Goal: Task Accomplishment & Management: Manage account settings

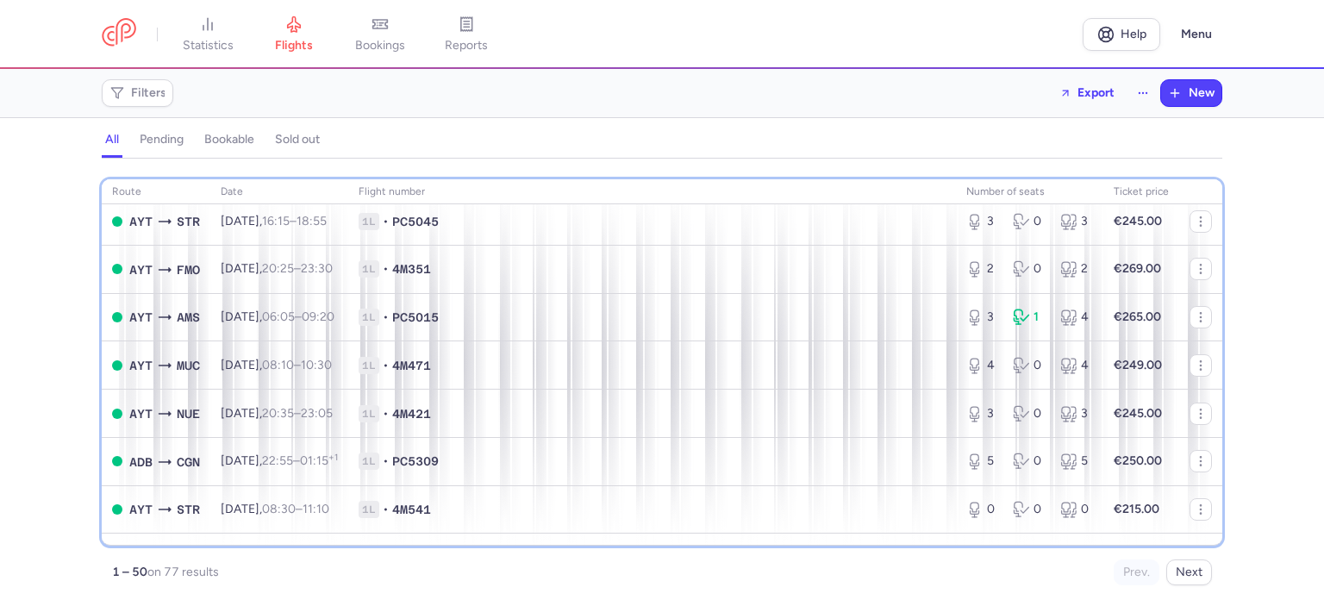
scroll to position [869, 0]
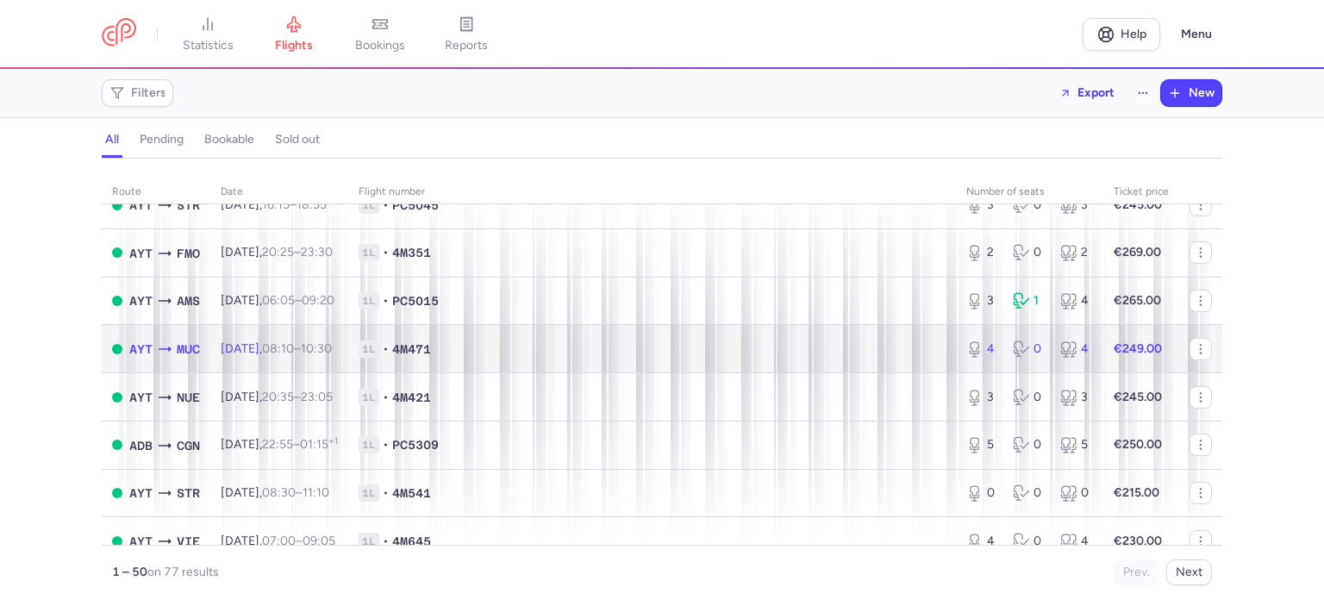
click at [691, 358] on span "1L • 4M471" at bounding box center [652, 349] width 587 height 17
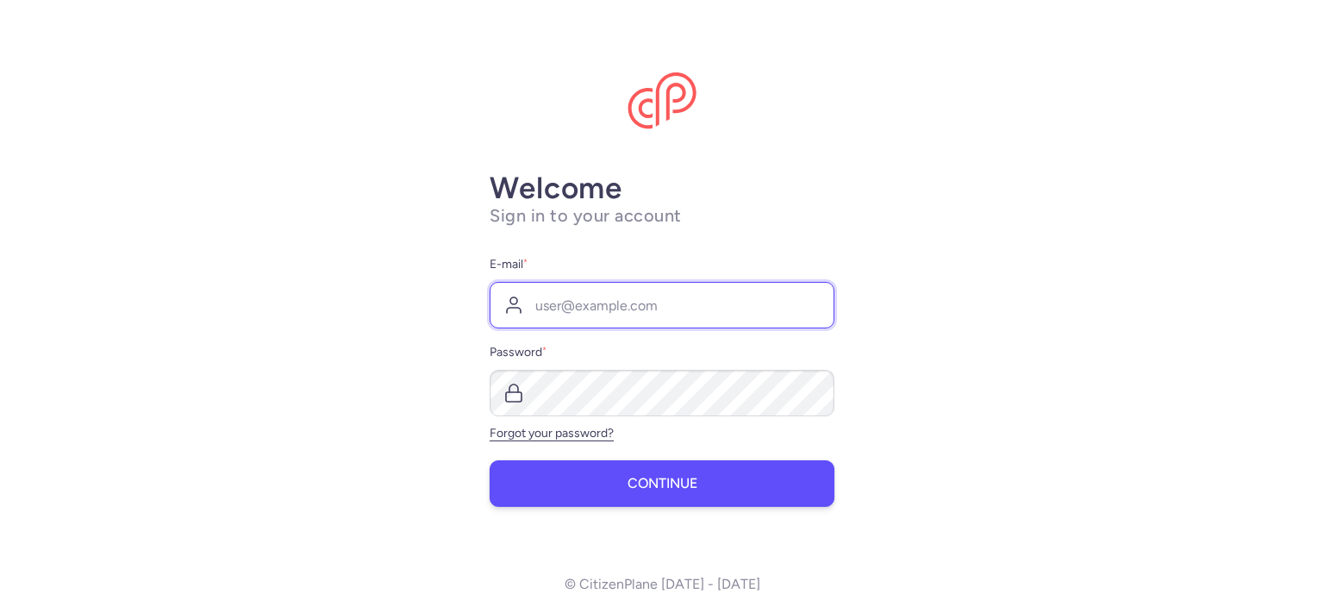
type input "[PERSON_NAME][EMAIL_ADDRESS][DOMAIN_NAME]"
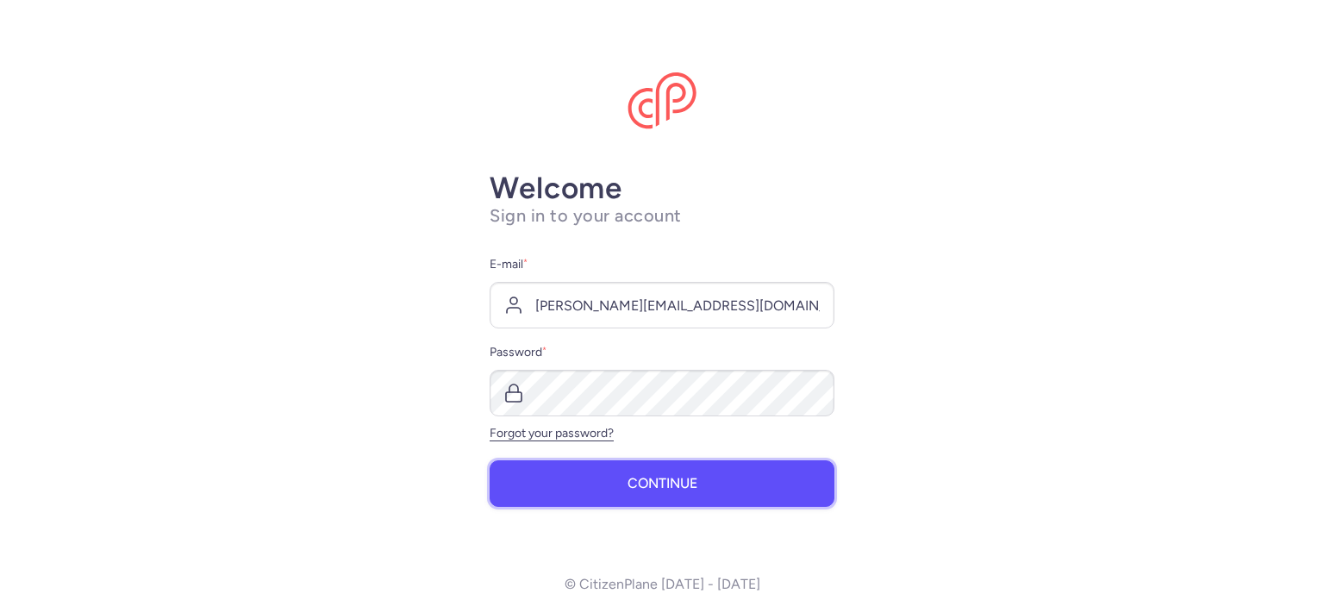
click at [645, 479] on span "Continue" at bounding box center [663, 484] width 70 height 16
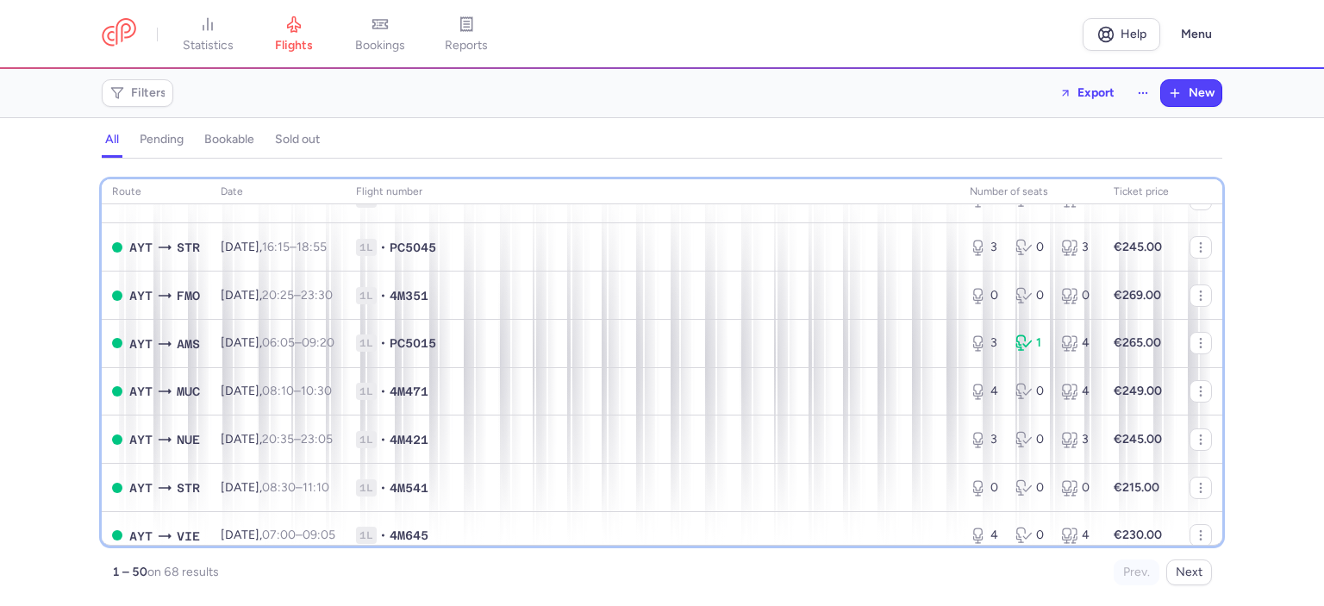
scroll to position [612, 0]
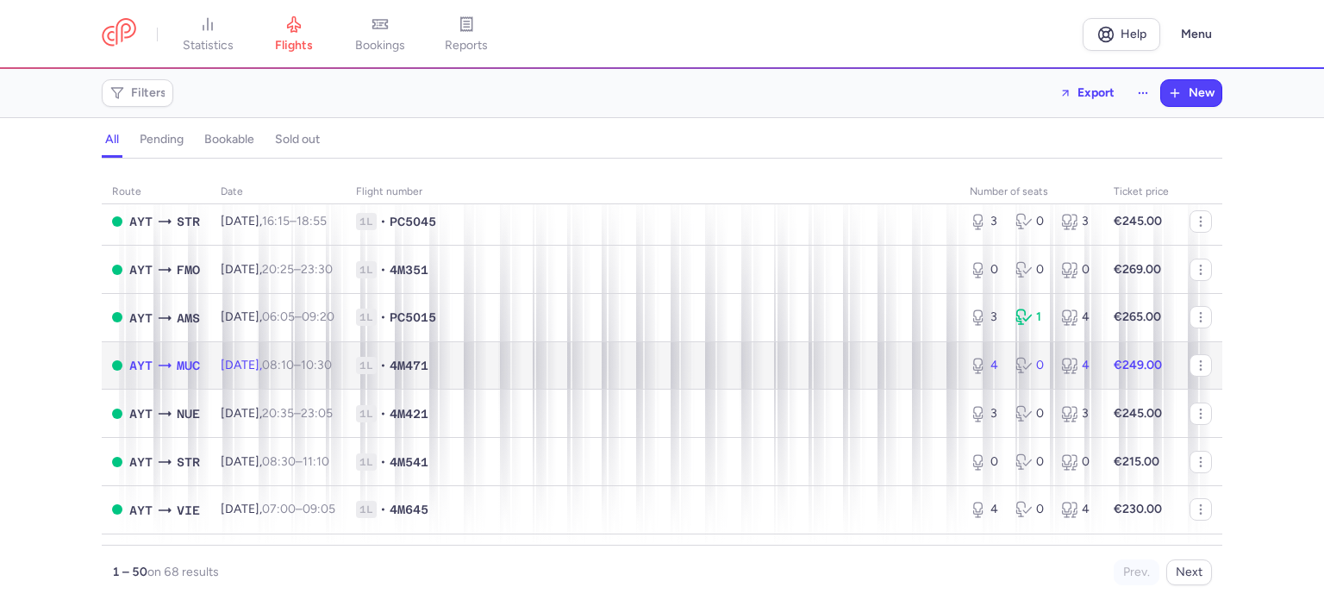
click at [603, 374] on span "1L • 4M471" at bounding box center [652, 365] width 593 height 17
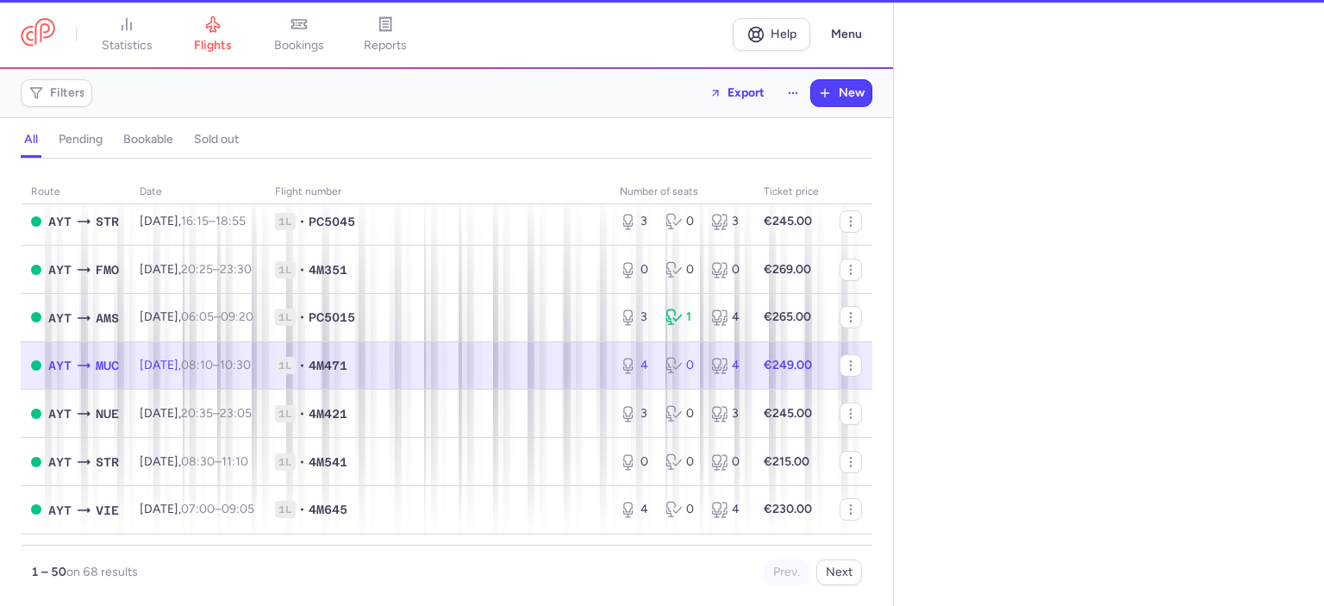
select select "days"
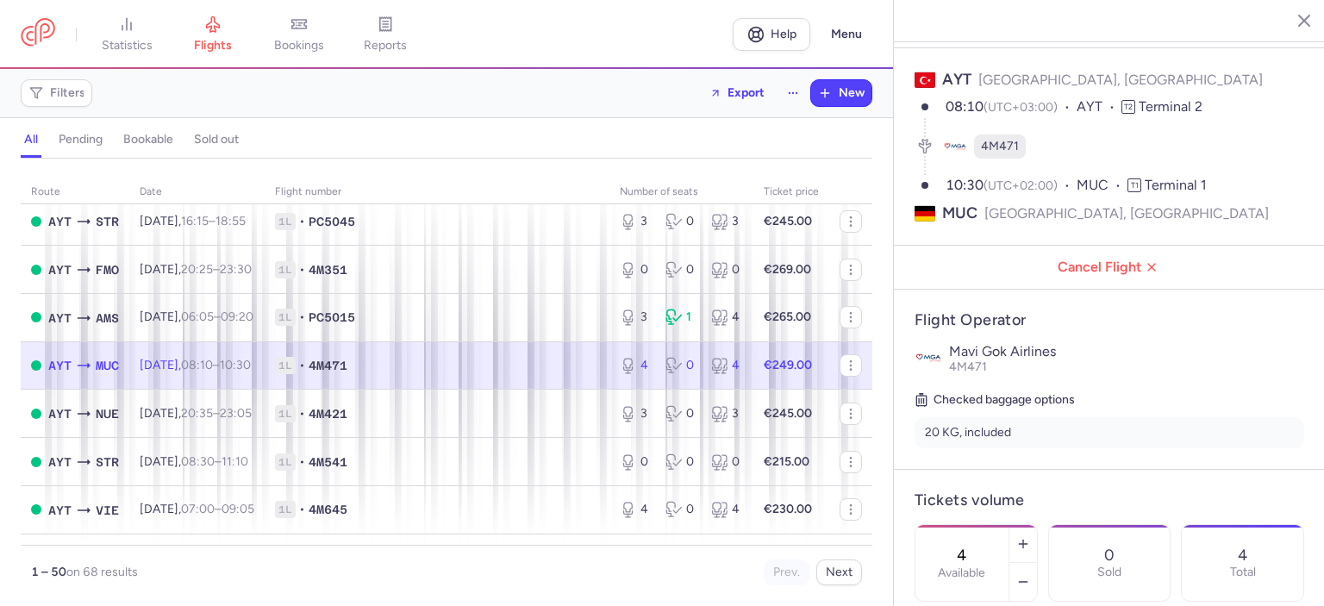
scroll to position [147, 0]
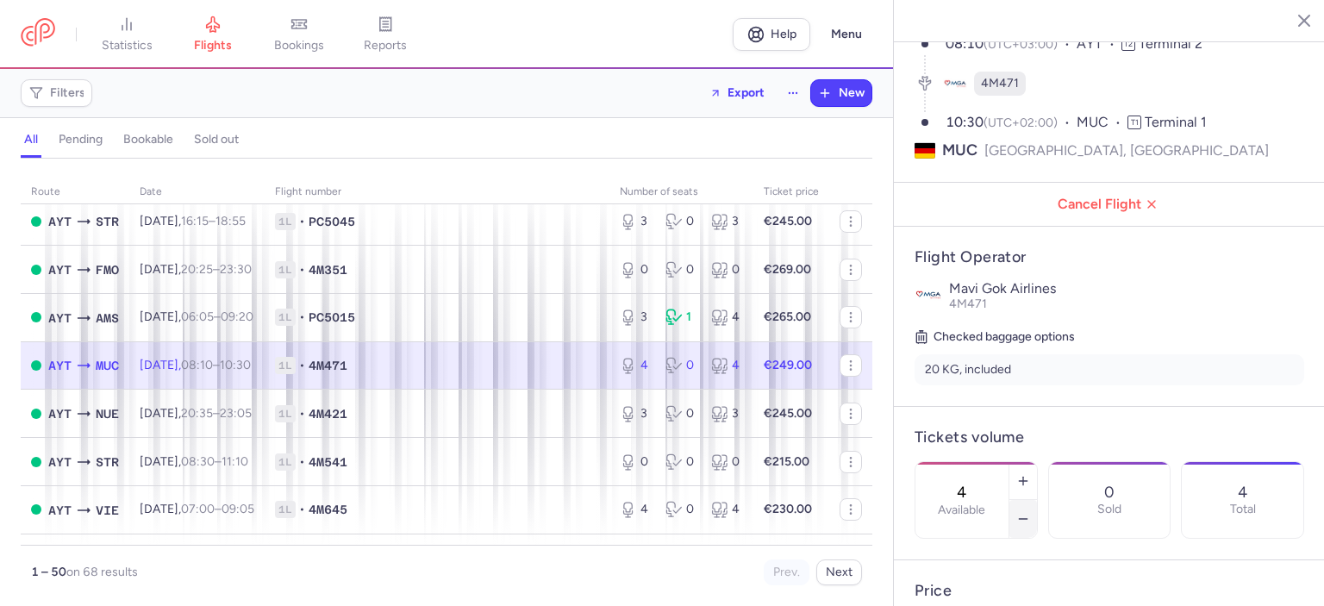
click at [1030, 512] on icon "button" at bounding box center [1024, 519] width 14 height 14
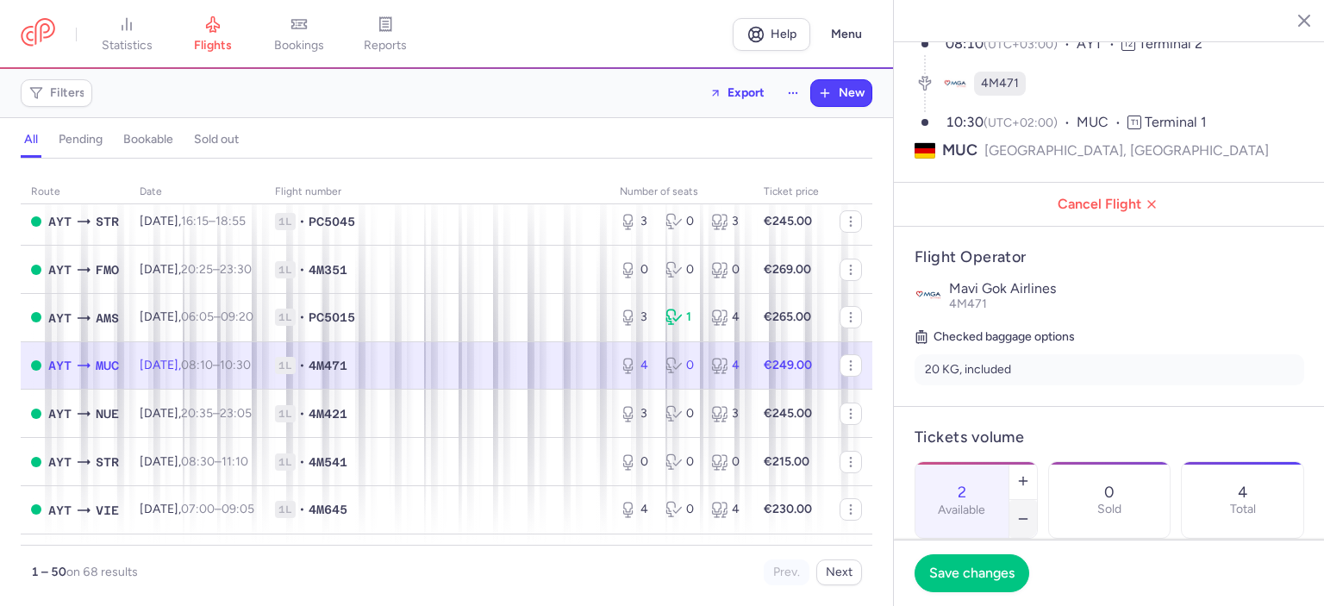
click at [1030, 512] on icon "button" at bounding box center [1024, 519] width 14 height 14
type input "0"
click at [973, 578] on span "Save changes" at bounding box center [971, 573] width 85 height 16
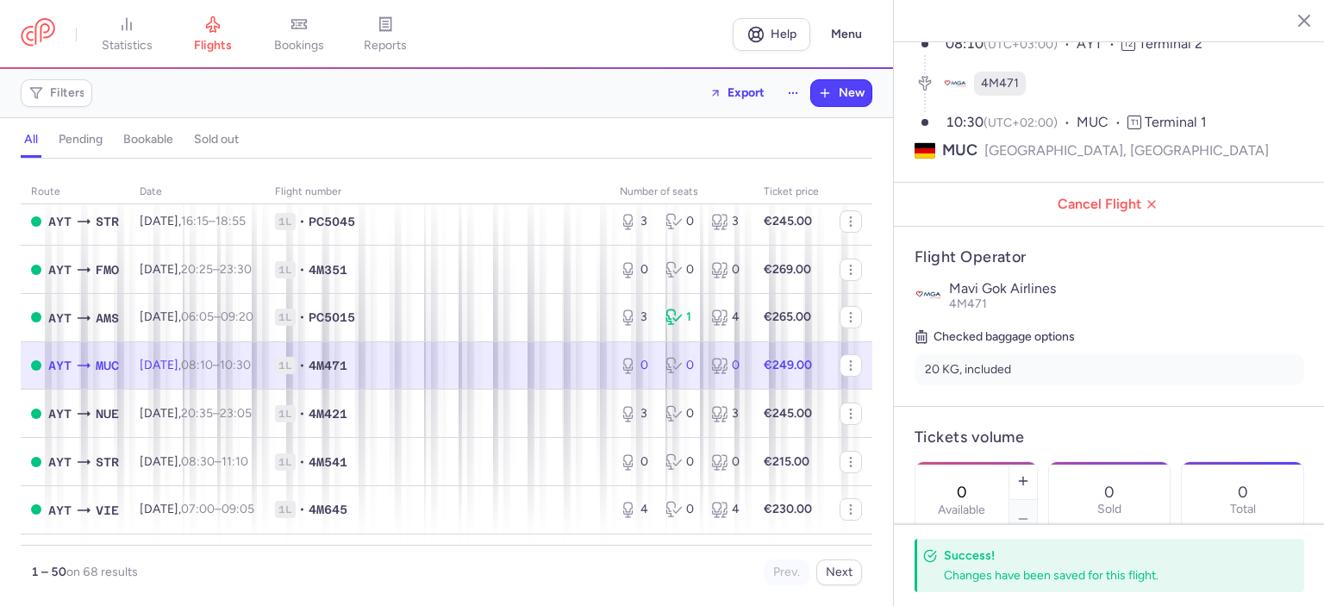
click at [1292, 16] on icon "button" at bounding box center [1291, 19] width 17 height 17
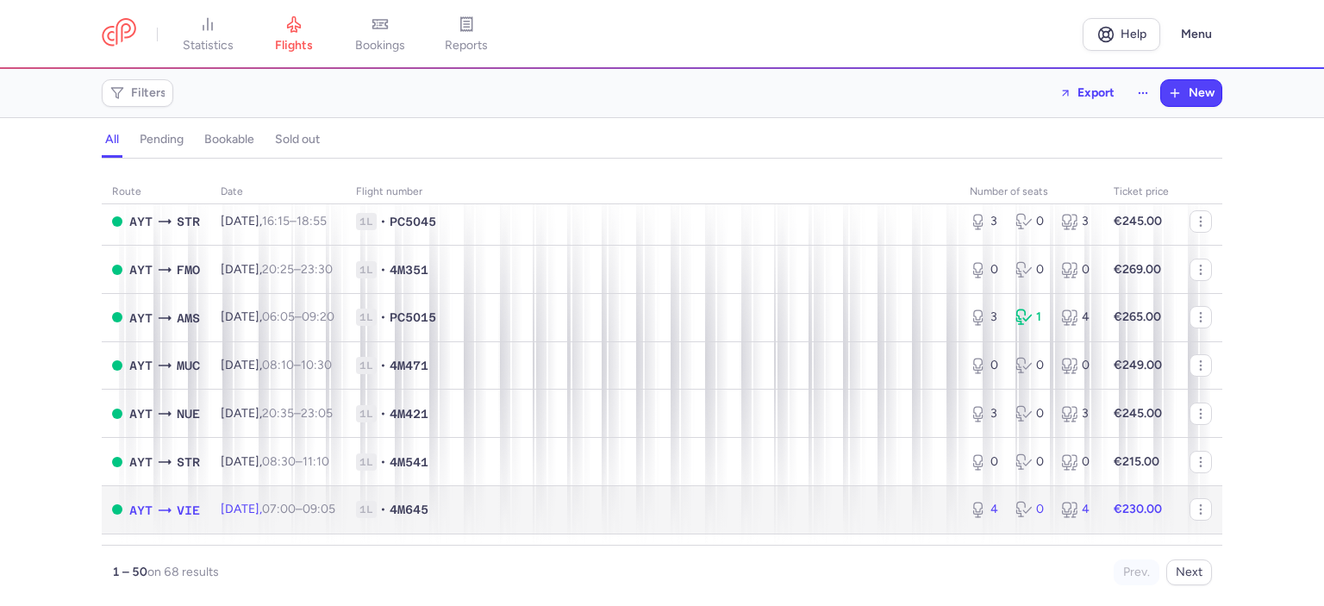
click at [766, 518] on span "1L • 4M645" at bounding box center [652, 509] width 593 height 17
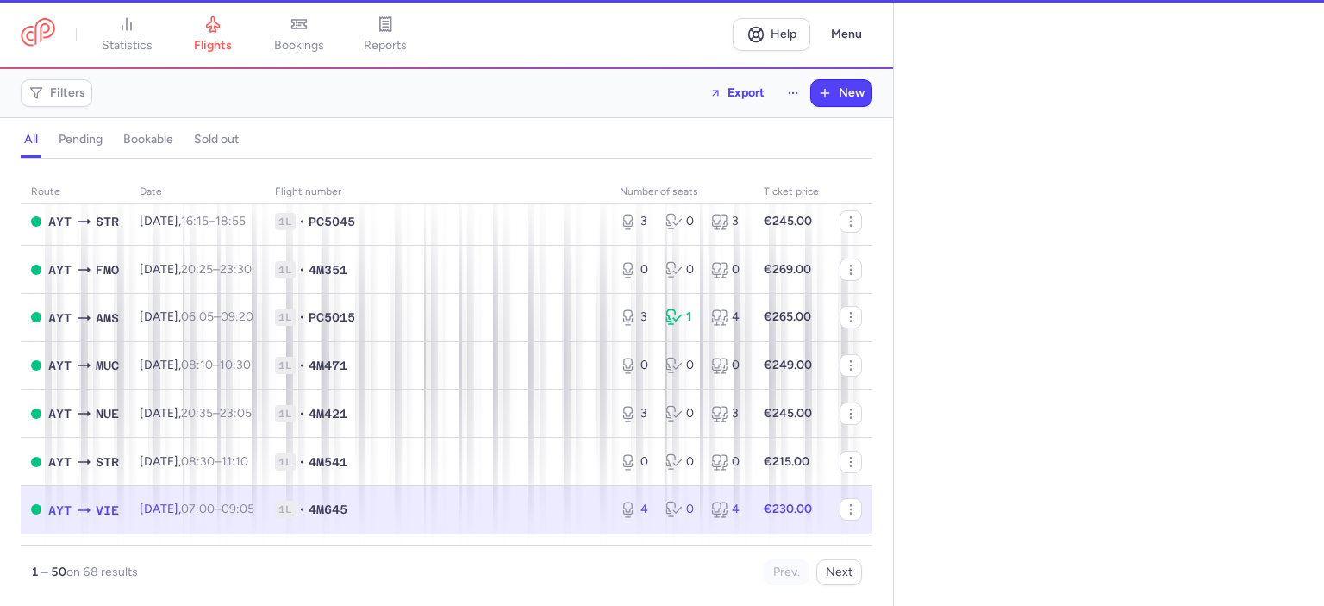
select select "days"
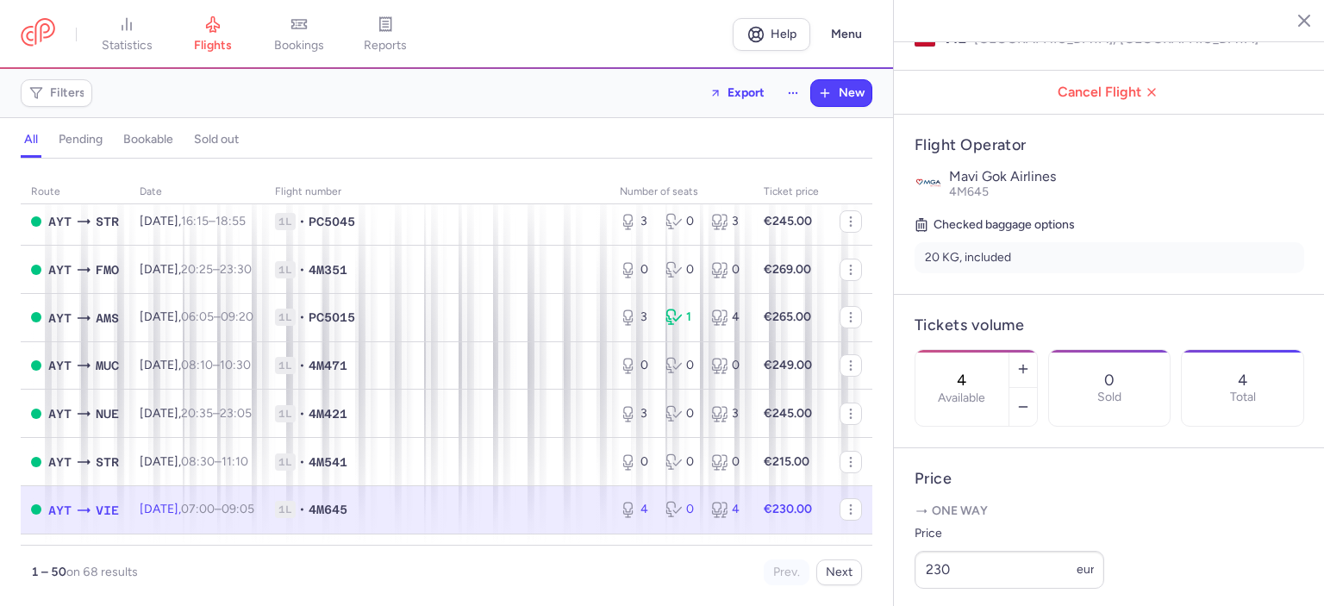
scroll to position [298, 0]
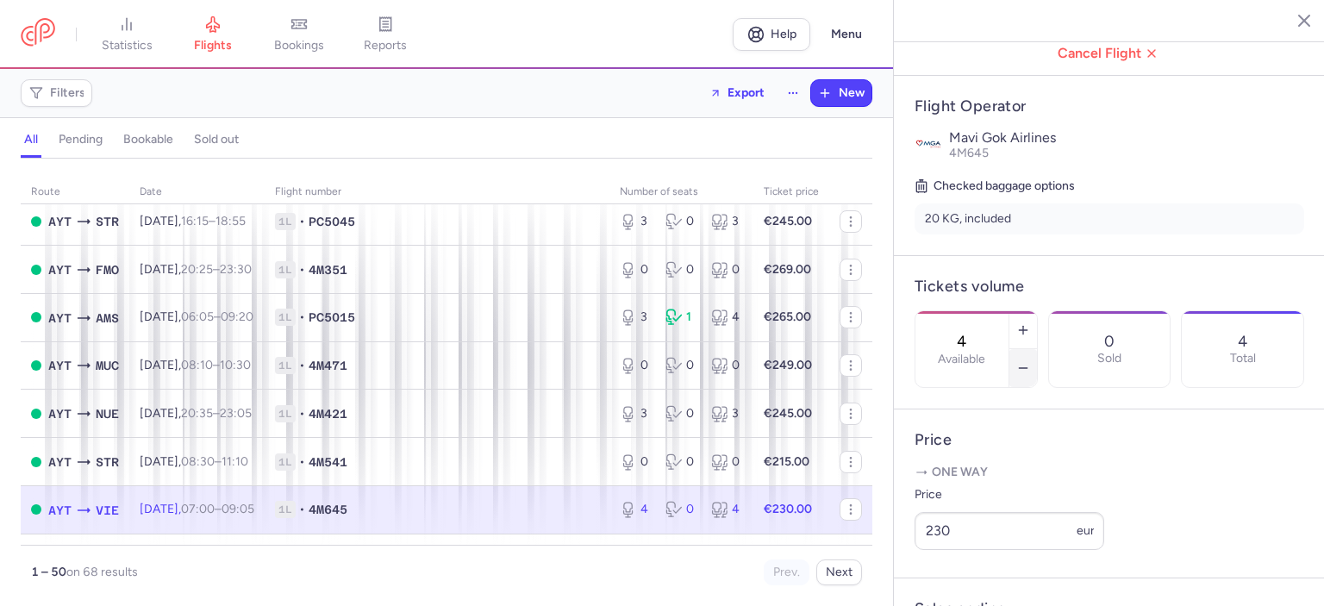
click at [1030, 361] on icon "button" at bounding box center [1024, 368] width 14 height 14
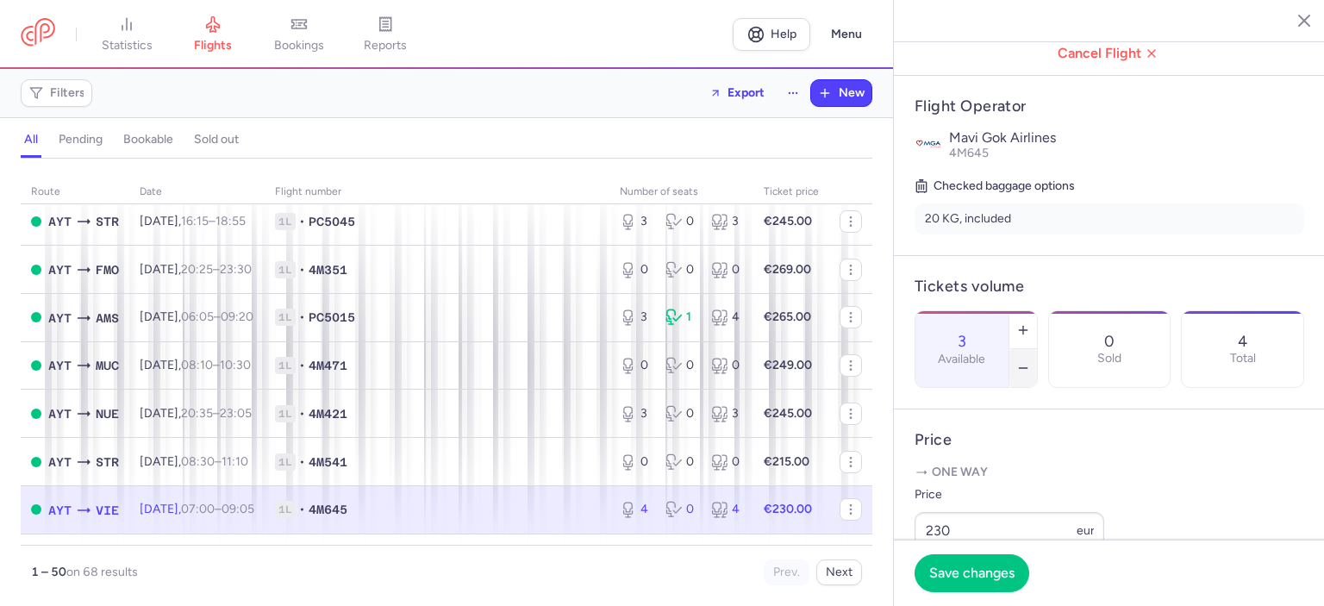
click at [1030, 361] on icon "button" at bounding box center [1024, 368] width 14 height 14
type input "0"
click at [968, 575] on span "Save changes" at bounding box center [971, 573] width 85 height 16
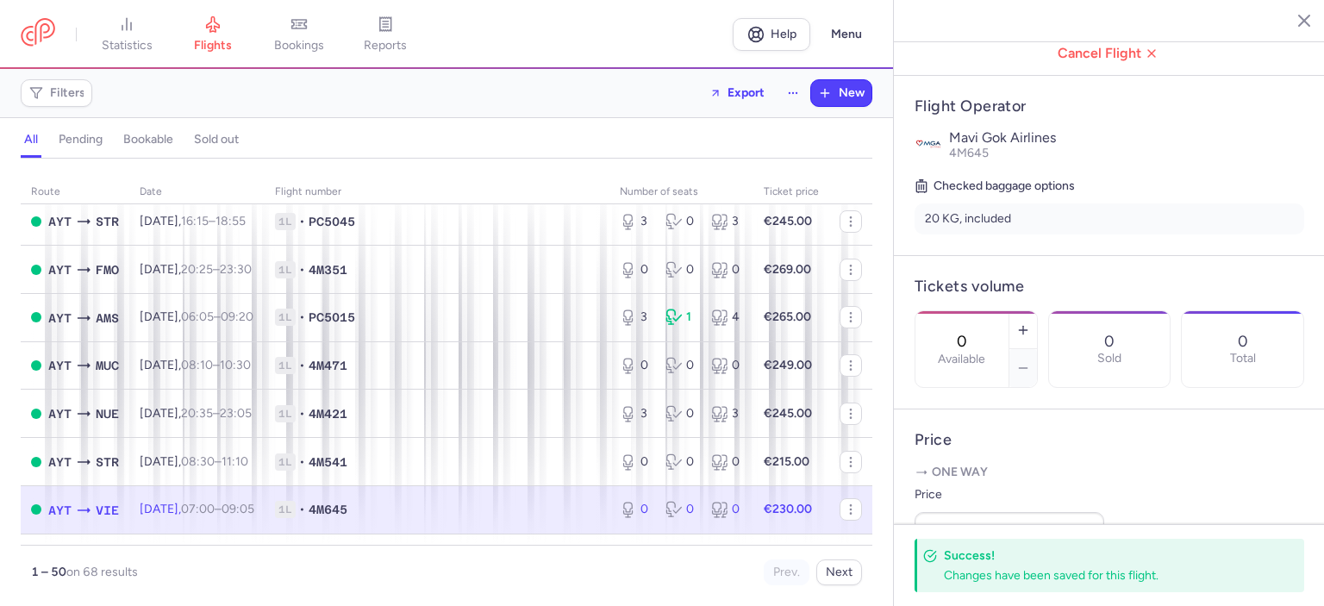
click at [1290, 21] on line "button" at bounding box center [1291, 20] width 9 height 9
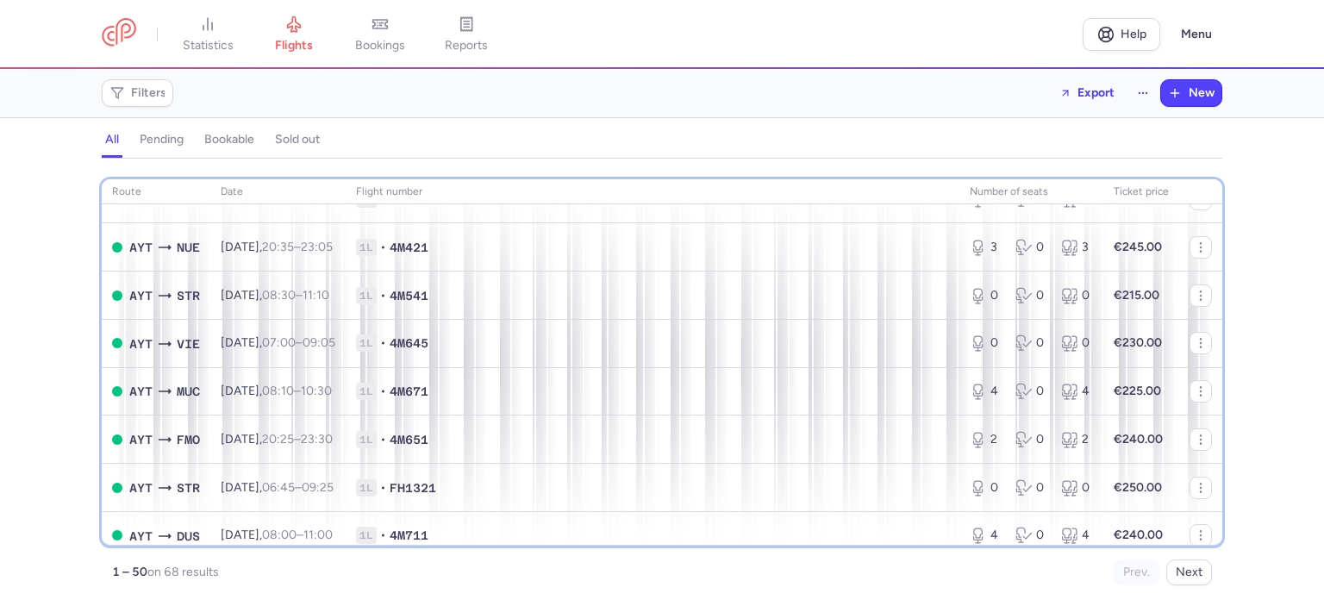
scroll to position [785, 0]
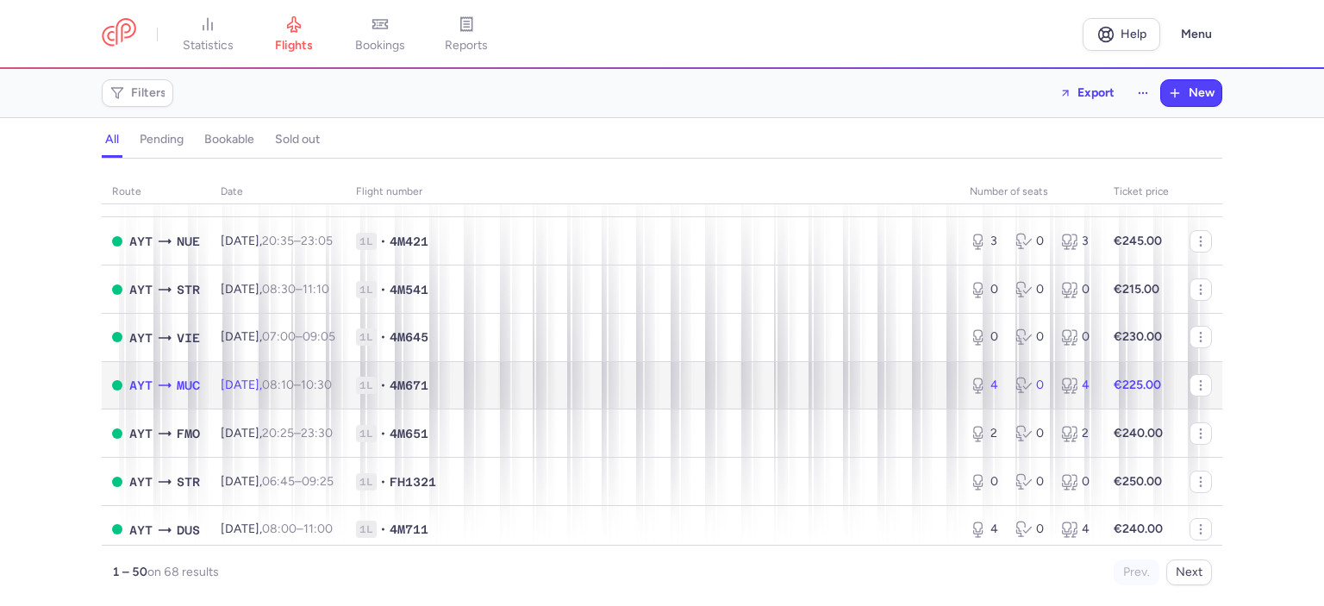
click at [692, 394] on span "1L • 4M671" at bounding box center [652, 385] width 593 height 17
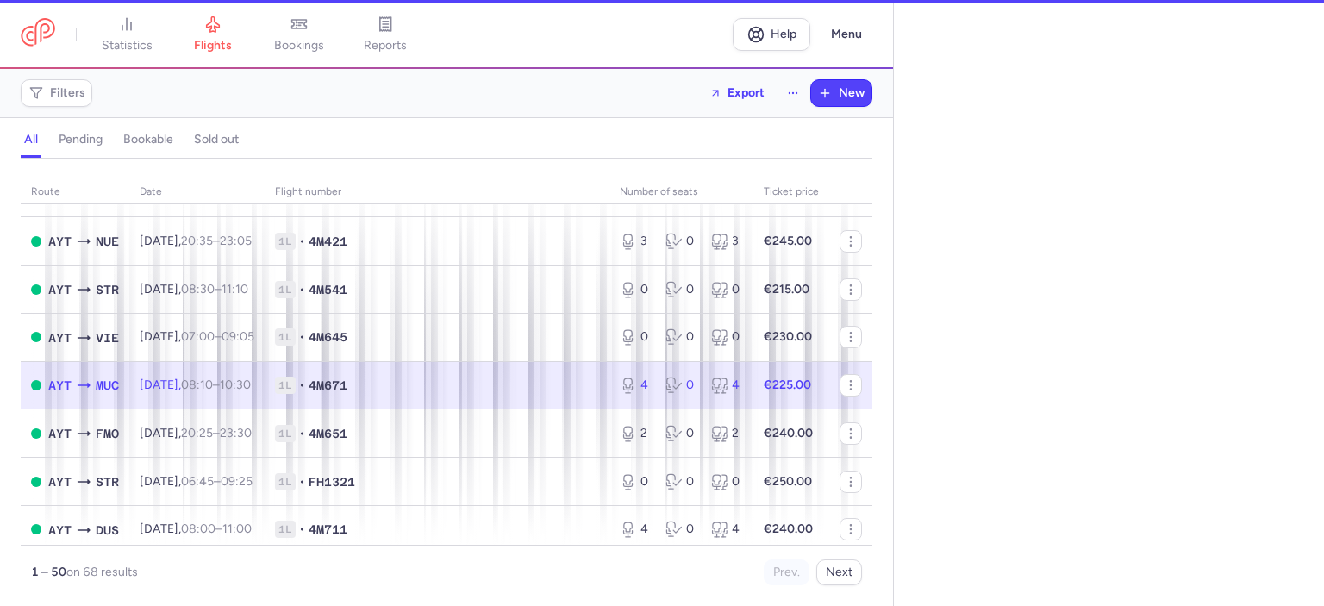
select select "days"
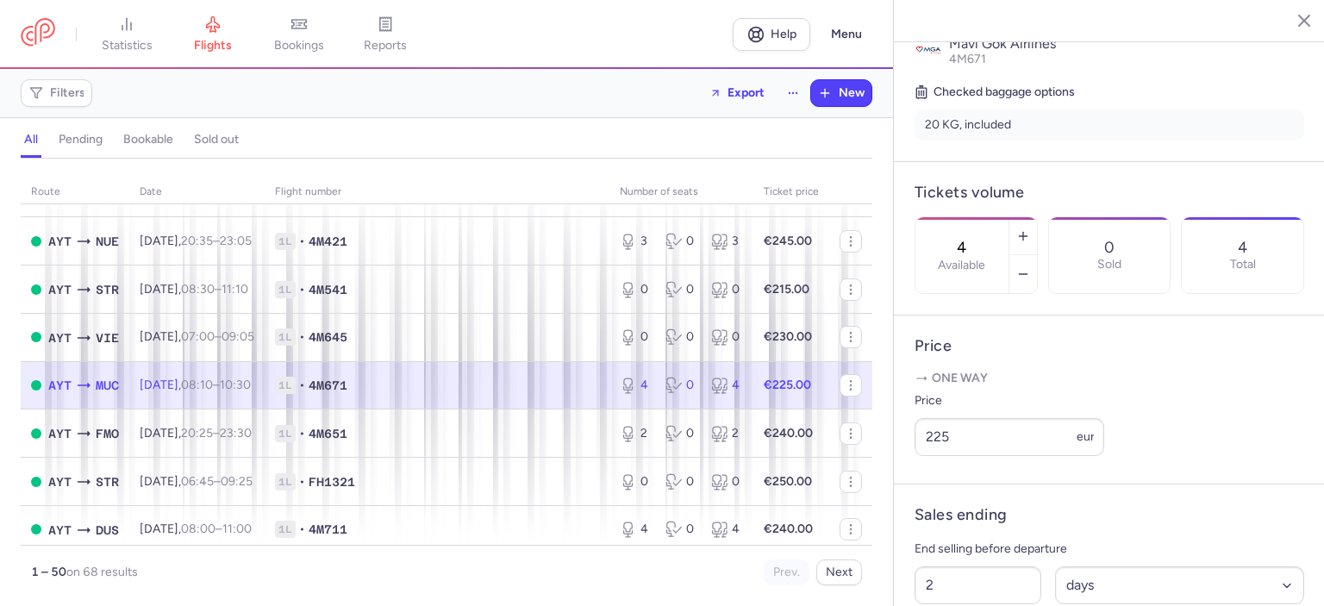
scroll to position [396, 0]
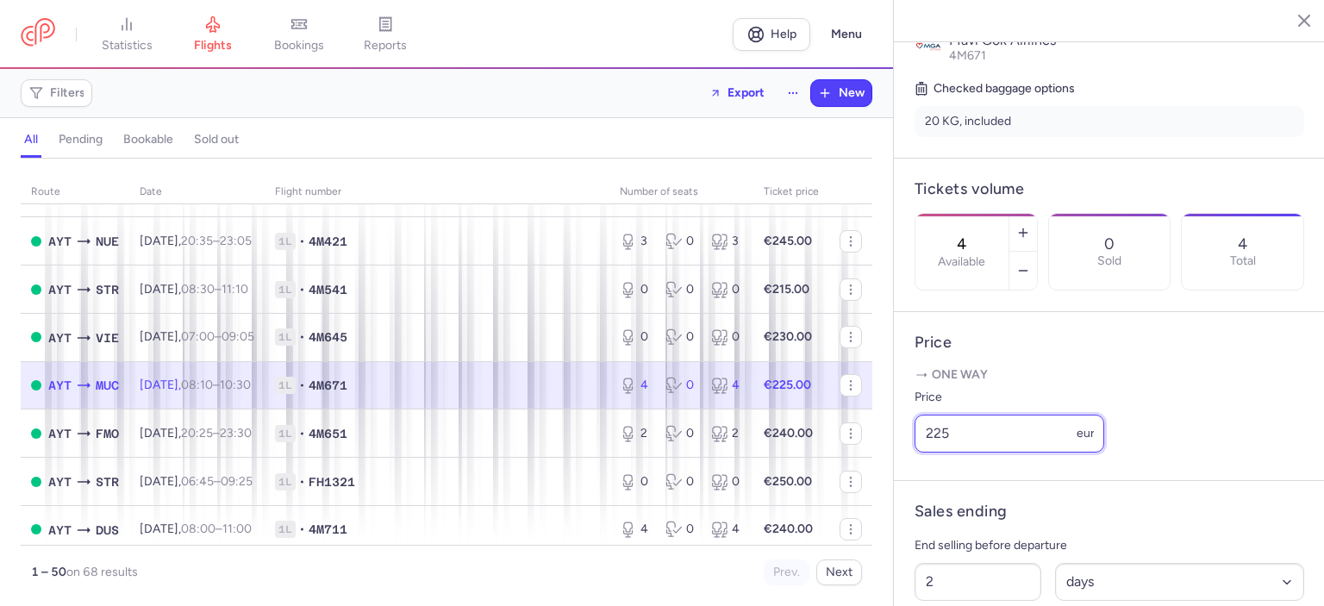
click at [942, 453] on input "225" at bounding box center [1010, 434] width 190 height 38
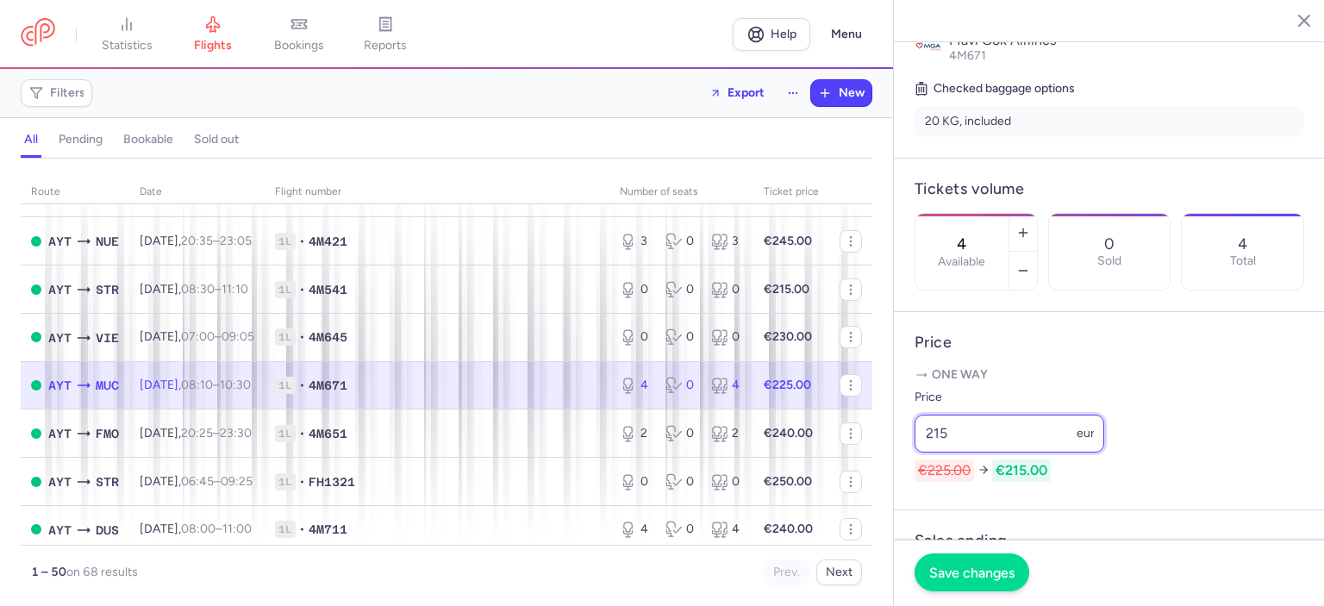
type input "215"
click at [994, 581] on button "Save changes" at bounding box center [972, 573] width 115 height 38
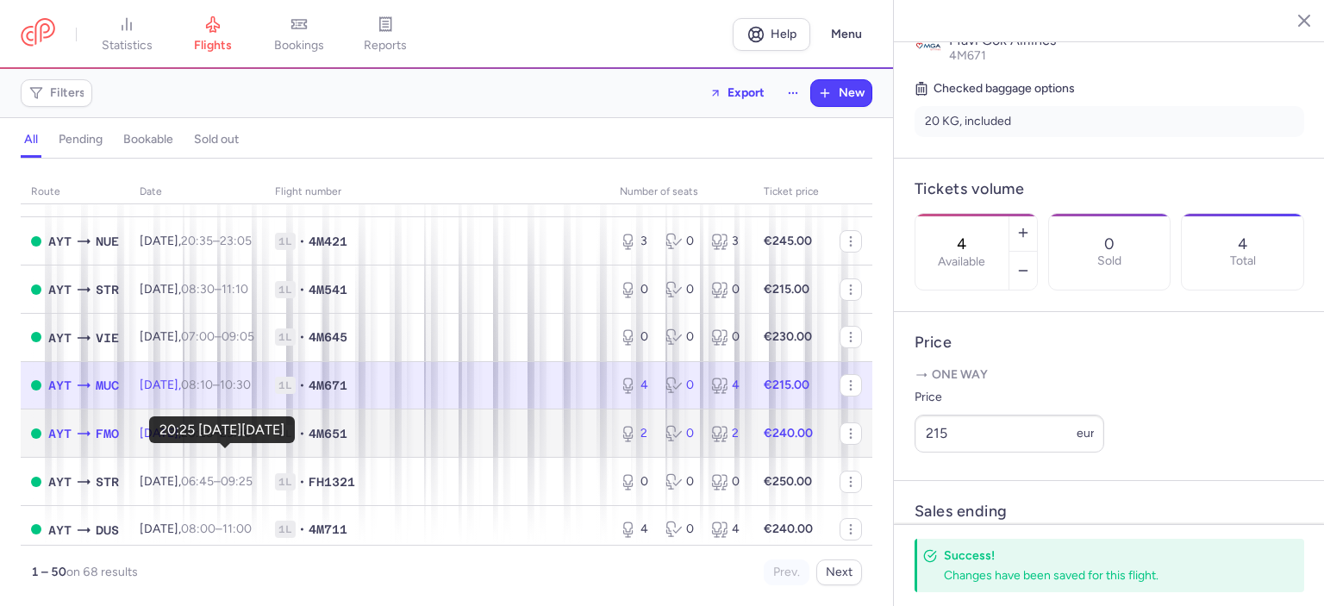
click at [213, 441] on time "20:25" at bounding box center [197, 433] width 32 height 15
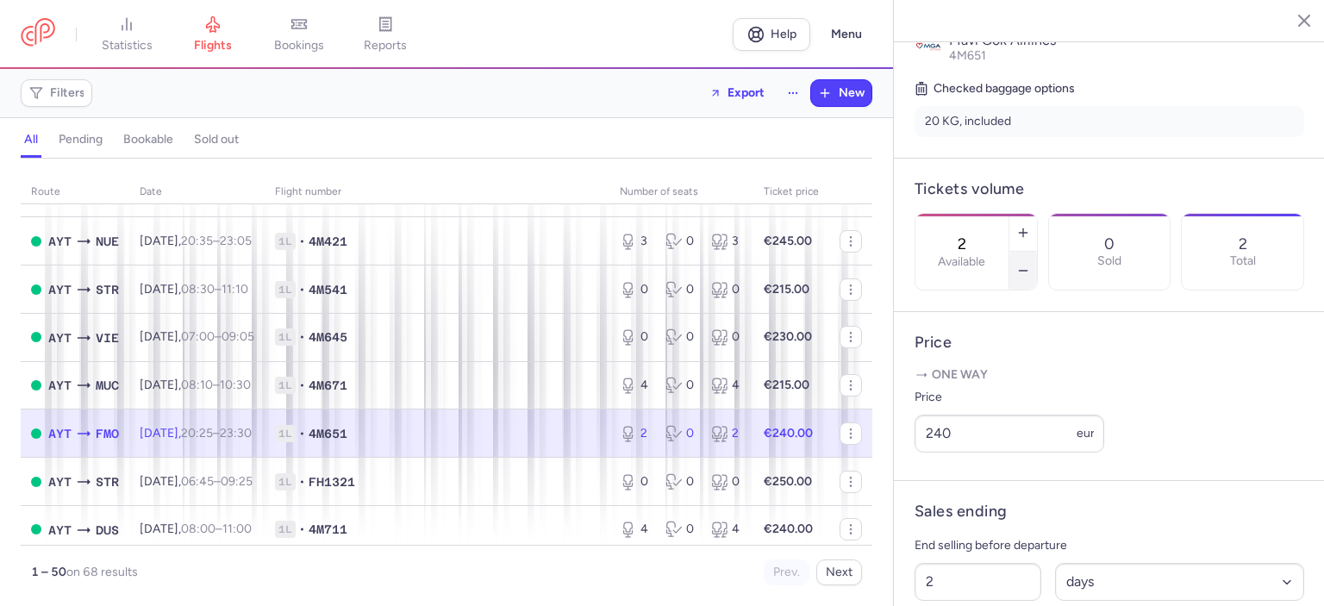
click at [1030, 264] on icon "button" at bounding box center [1024, 271] width 14 height 14
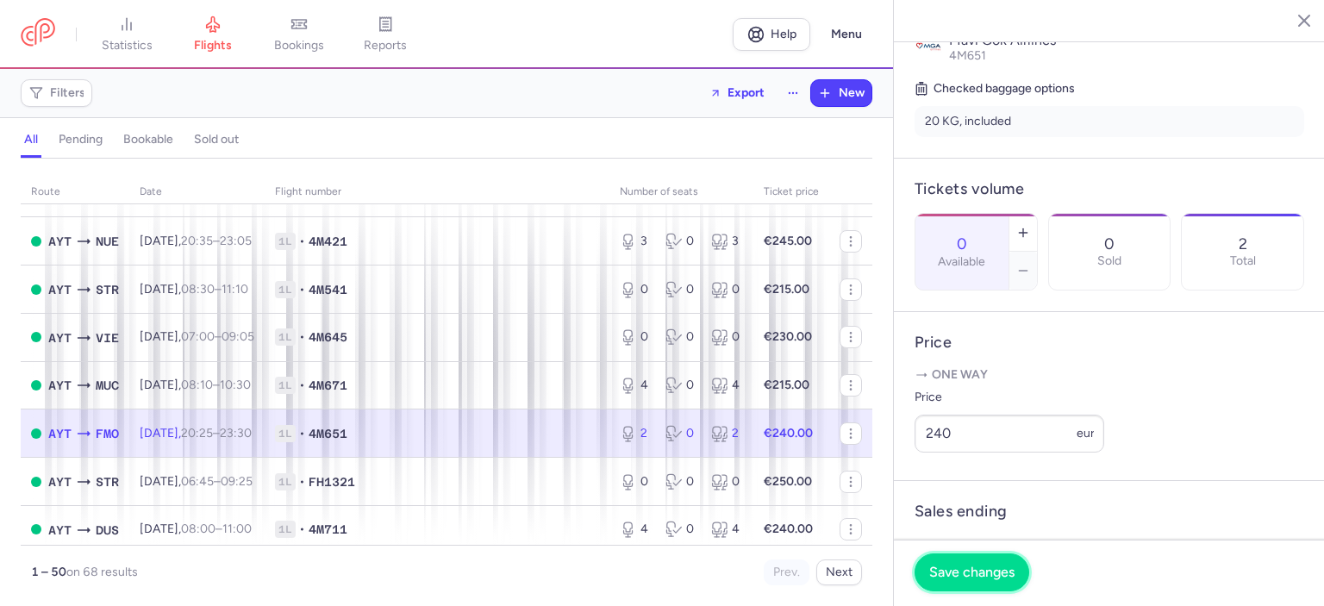
click at [954, 573] on span "Save changes" at bounding box center [971, 573] width 85 height 16
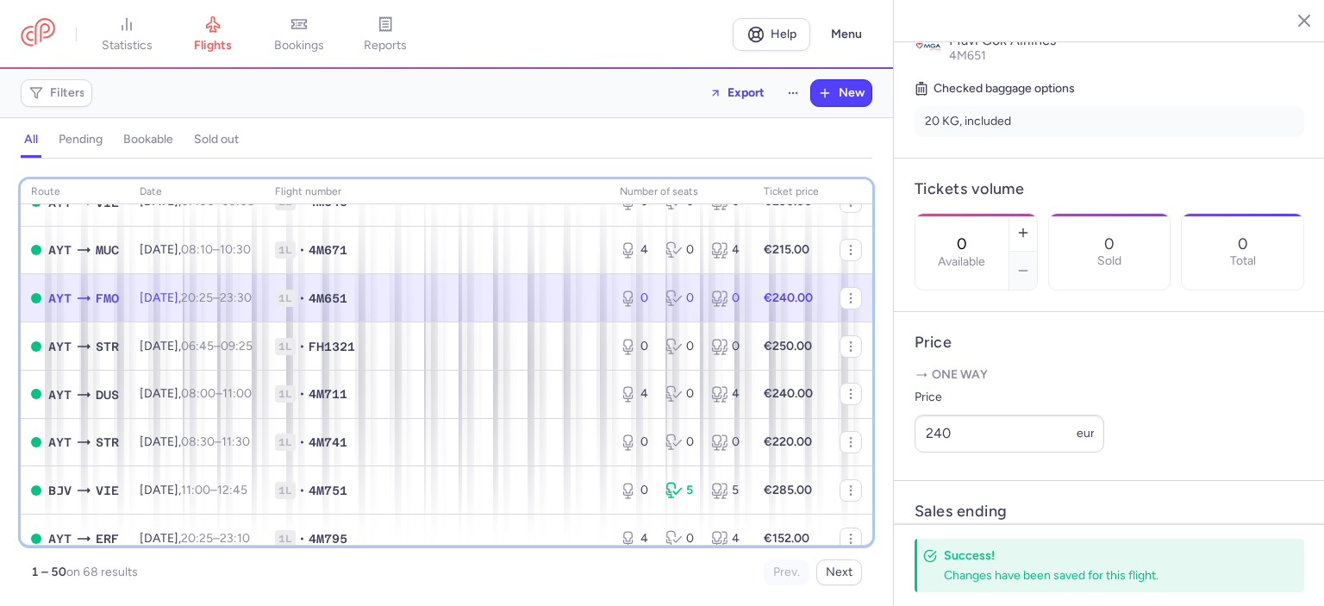
scroll to position [923, 0]
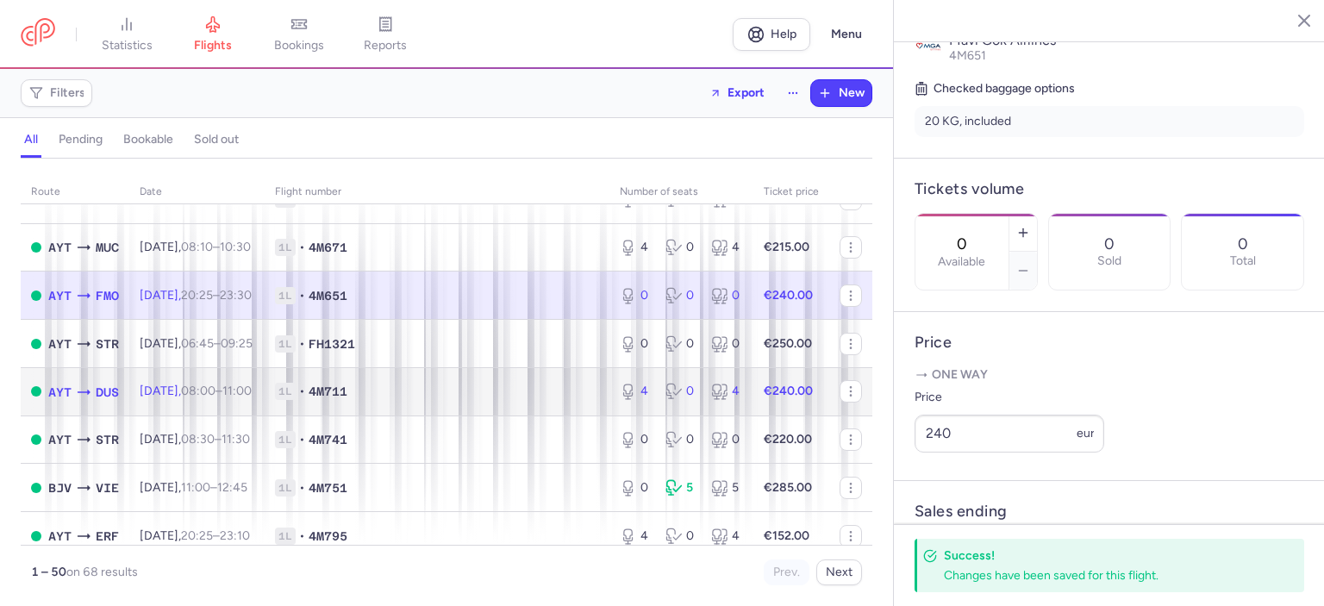
click at [449, 400] on span "1L • 4M711" at bounding box center [437, 391] width 324 height 17
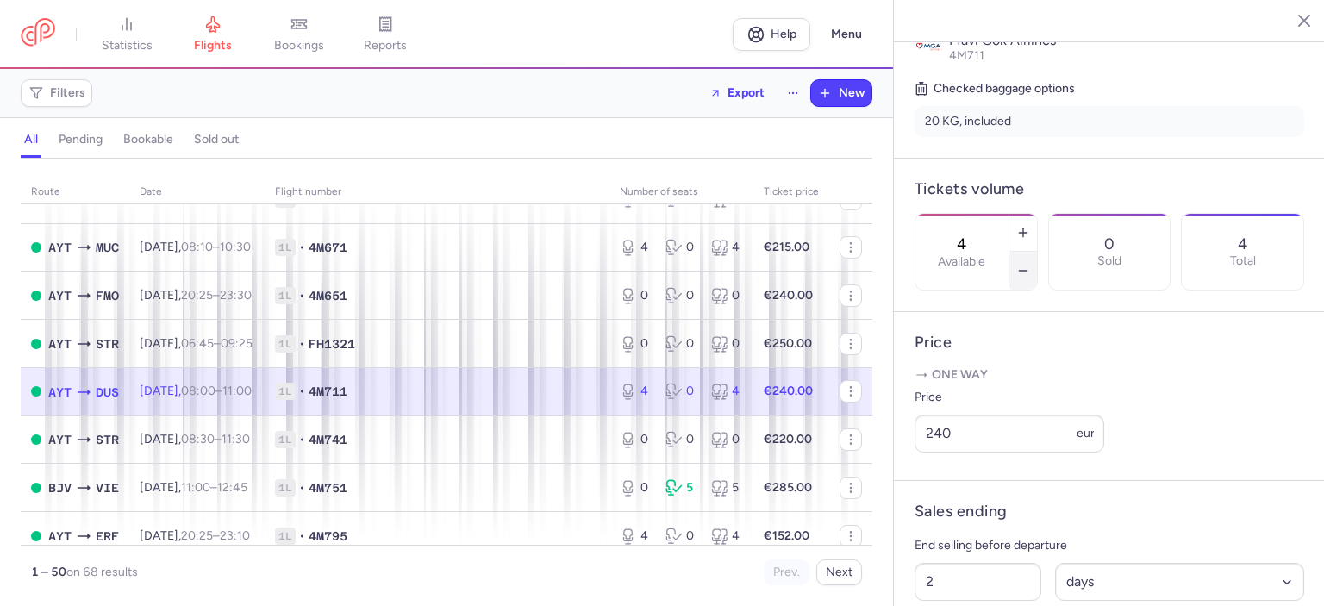
click at [1037, 252] on button "button" at bounding box center [1024, 271] width 28 height 38
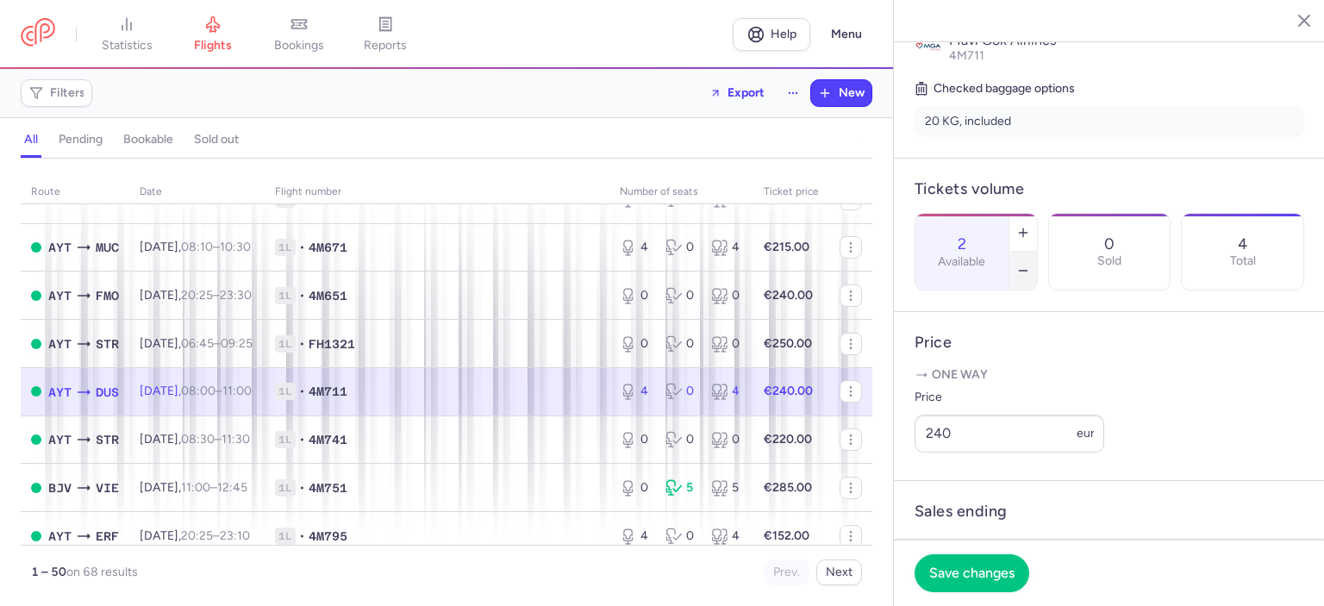
click at [1037, 252] on button "button" at bounding box center [1024, 271] width 28 height 38
click at [961, 585] on button "Save changes" at bounding box center [972, 573] width 115 height 38
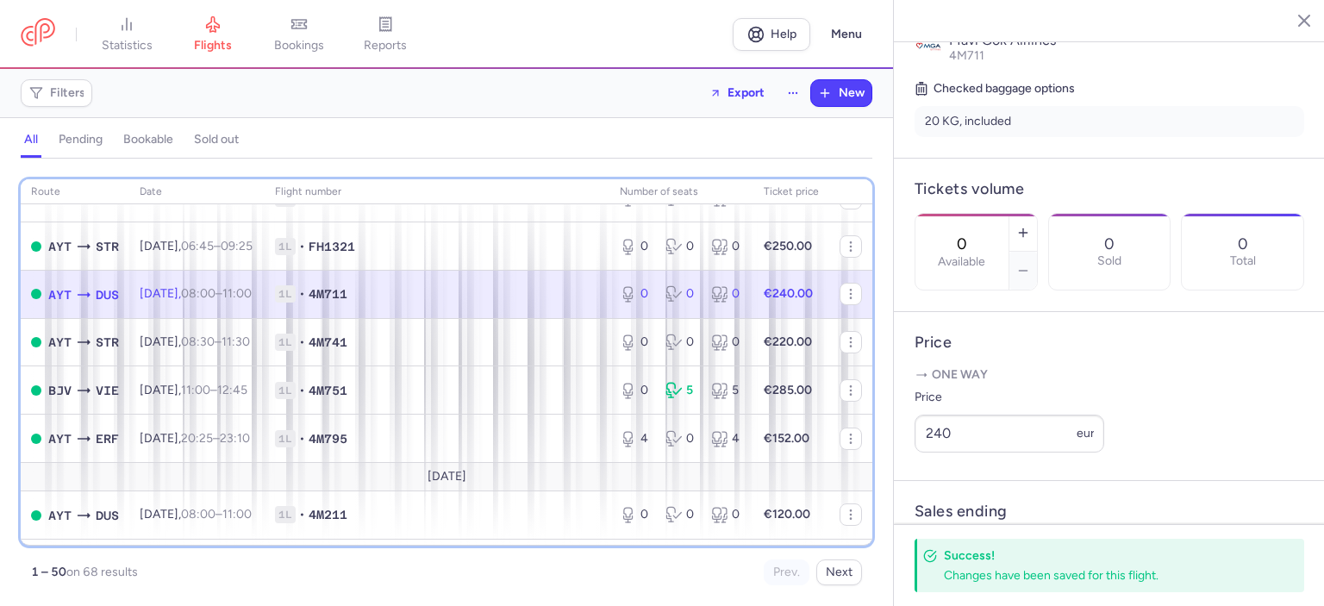
scroll to position [1026, 0]
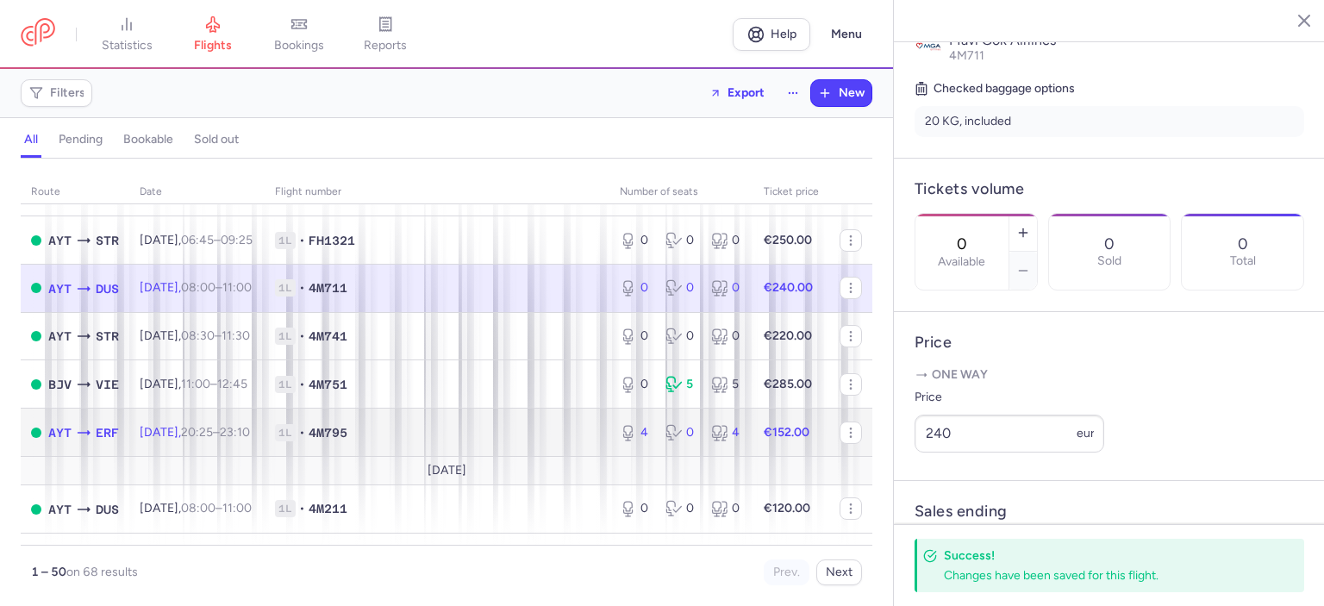
click at [476, 441] on span "1L • 4M795" at bounding box center [437, 432] width 324 height 17
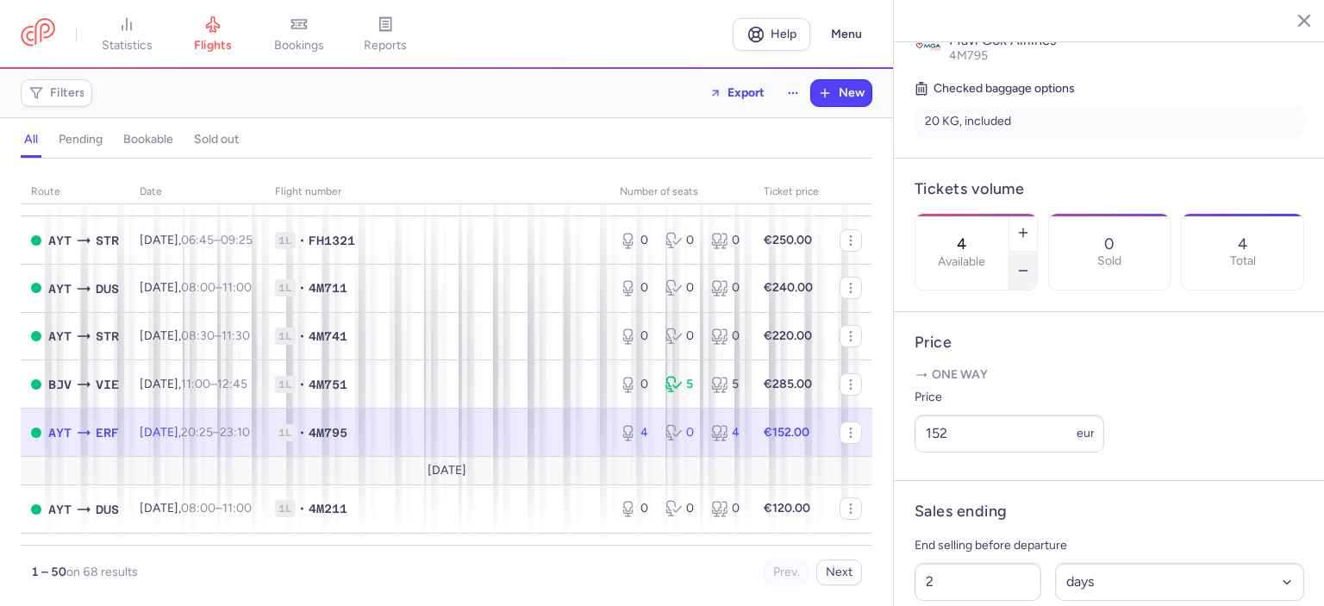
click at [1037, 252] on button "button" at bounding box center [1024, 271] width 28 height 38
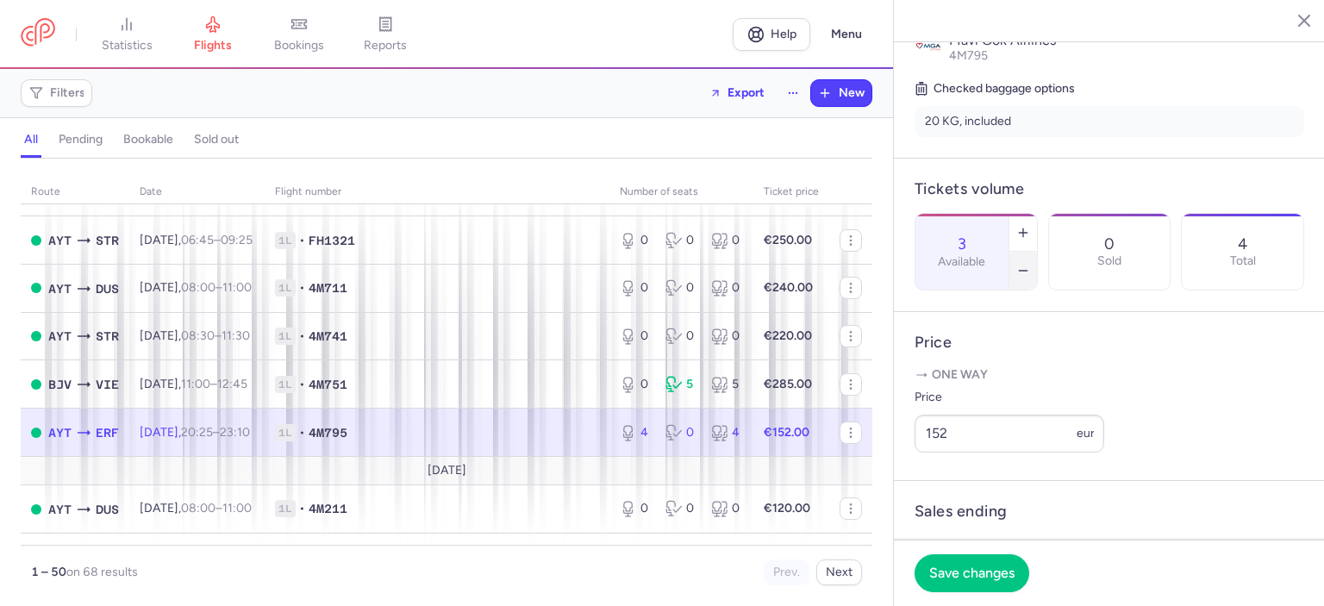
click at [1037, 252] on button "button" at bounding box center [1024, 271] width 28 height 38
click at [1030, 264] on icon "button" at bounding box center [1024, 271] width 14 height 14
type input "0"
click at [947, 572] on span "Save changes" at bounding box center [971, 573] width 85 height 16
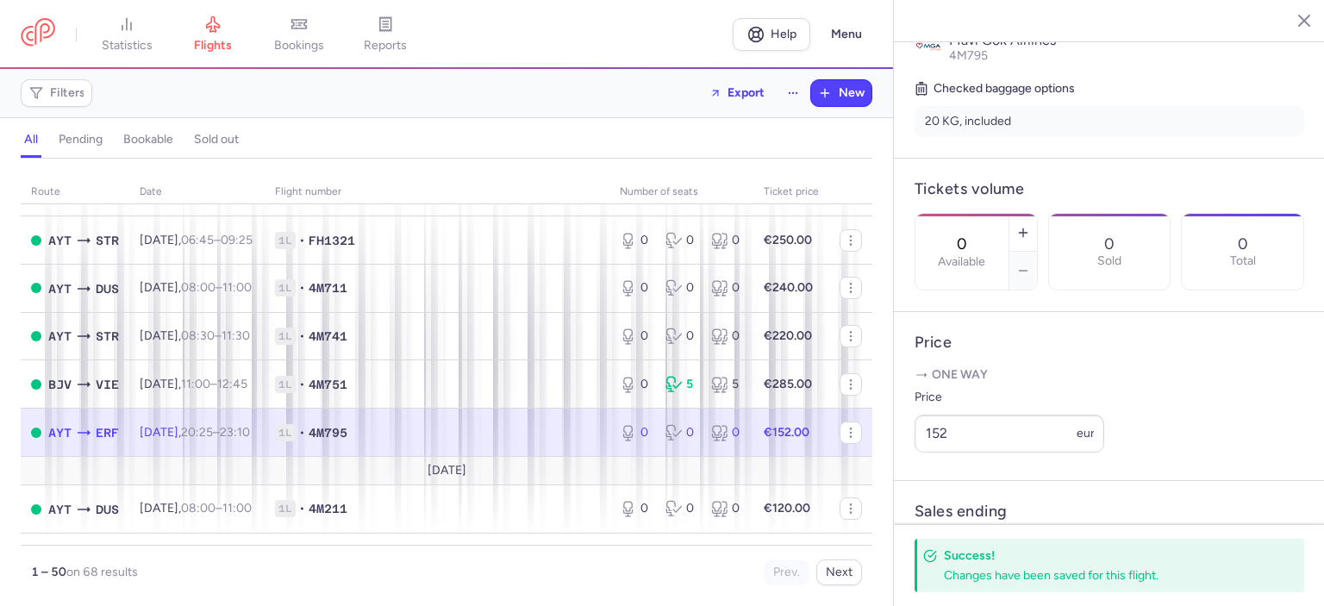
click at [1293, 16] on line "button" at bounding box center [1291, 20] width 9 height 9
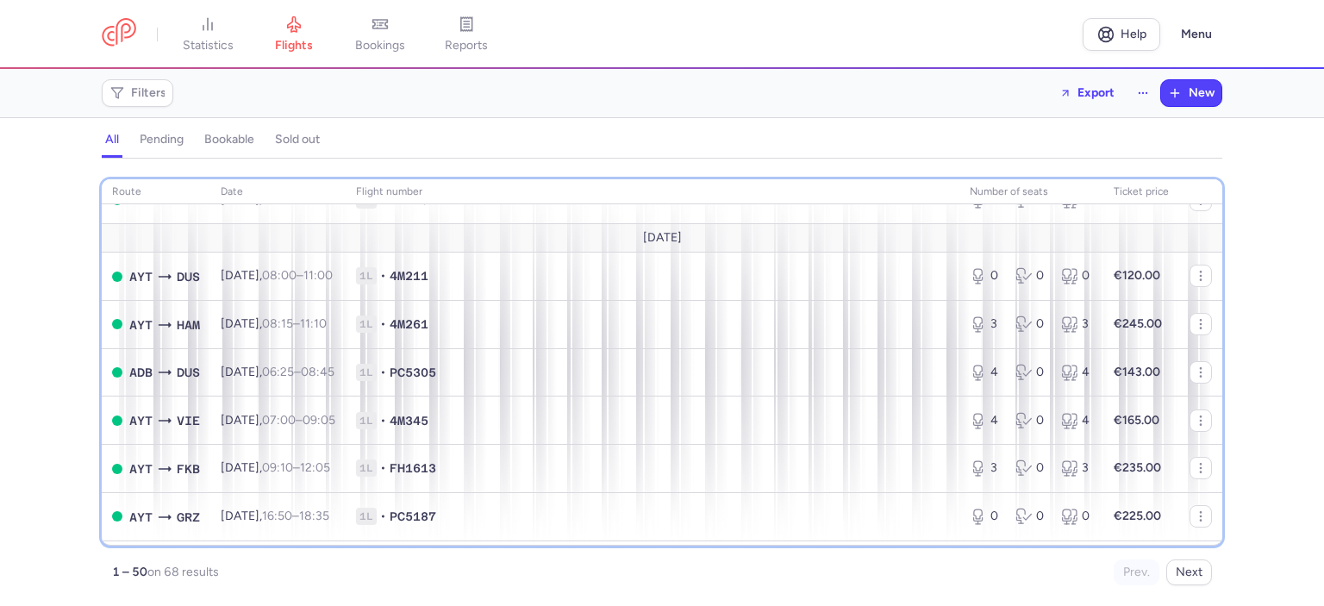
scroll to position [1265, 0]
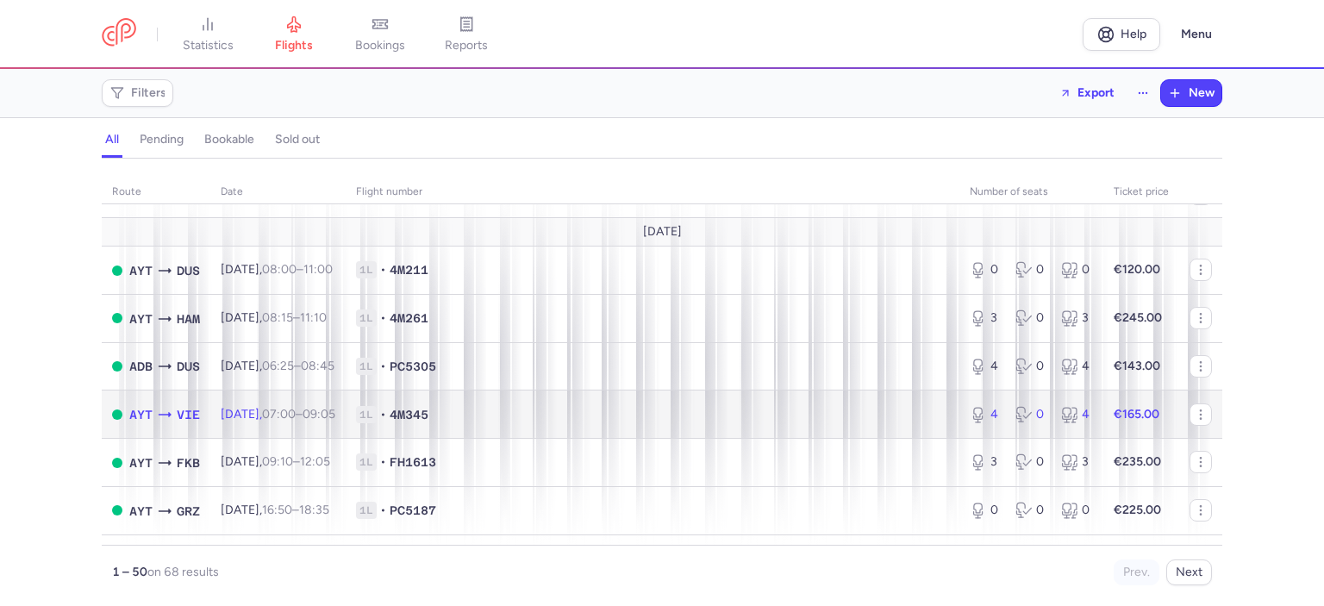
click at [673, 423] on span "1L • 4M345" at bounding box center [652, 414] width 593 height 17
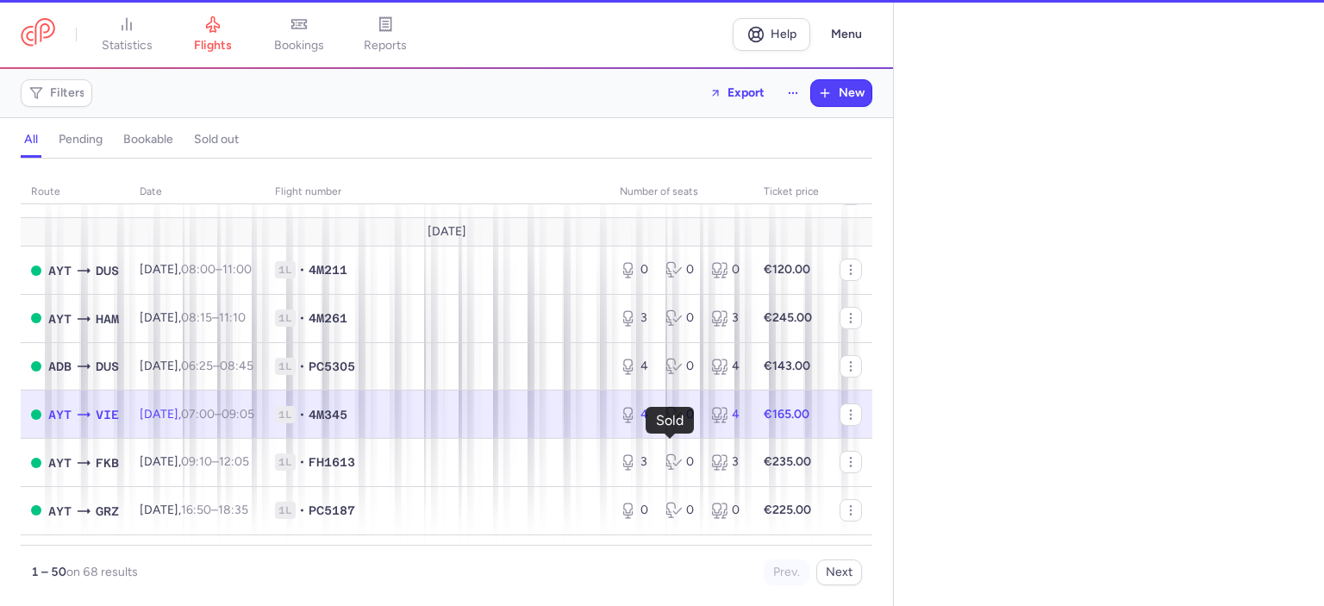
select select "days"
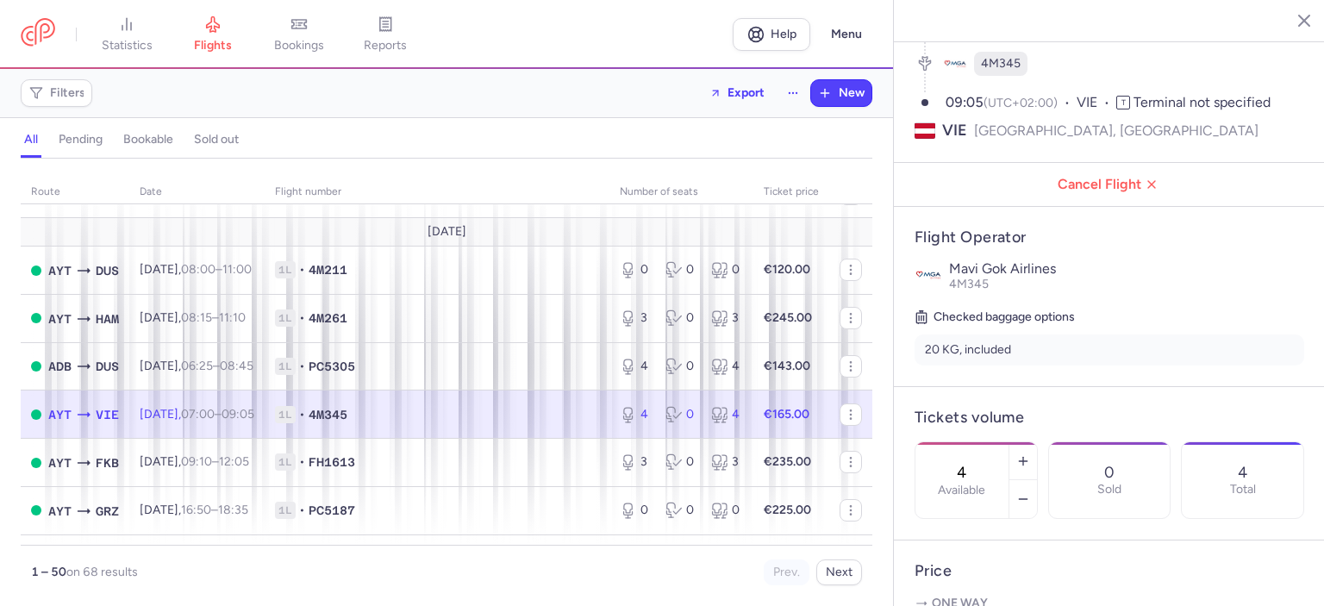
scroll to position [198, 0]
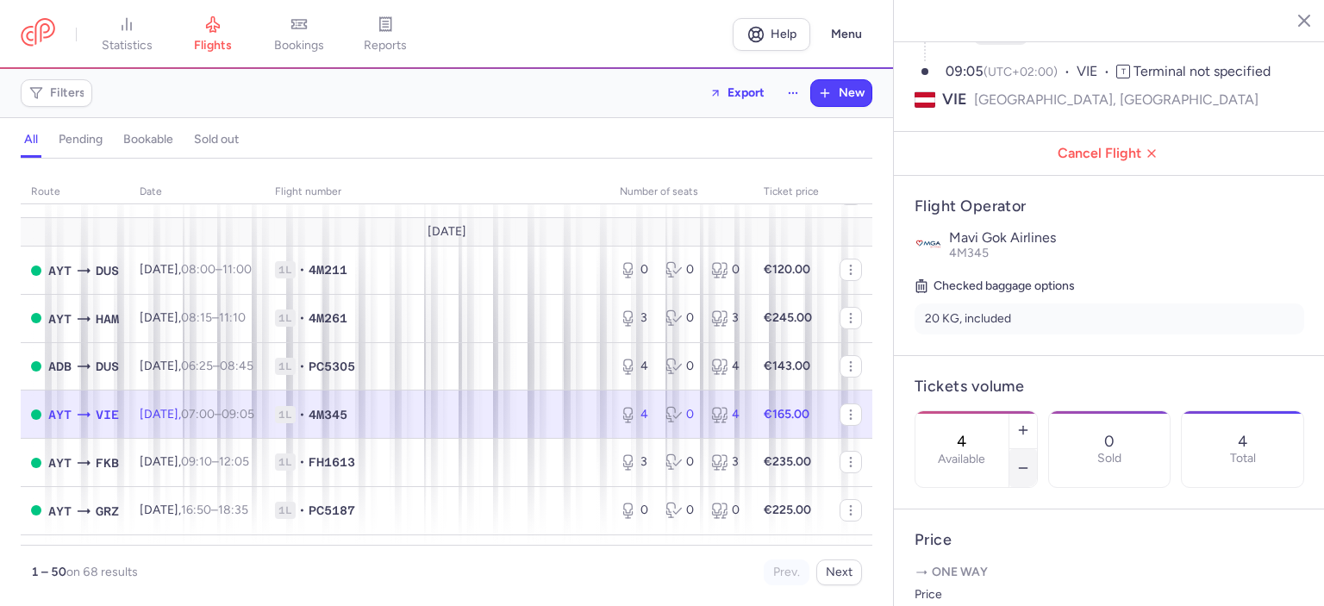
click at [1030, 461] on icon "button" at bounding box center [1024, 468] width 14 height 14
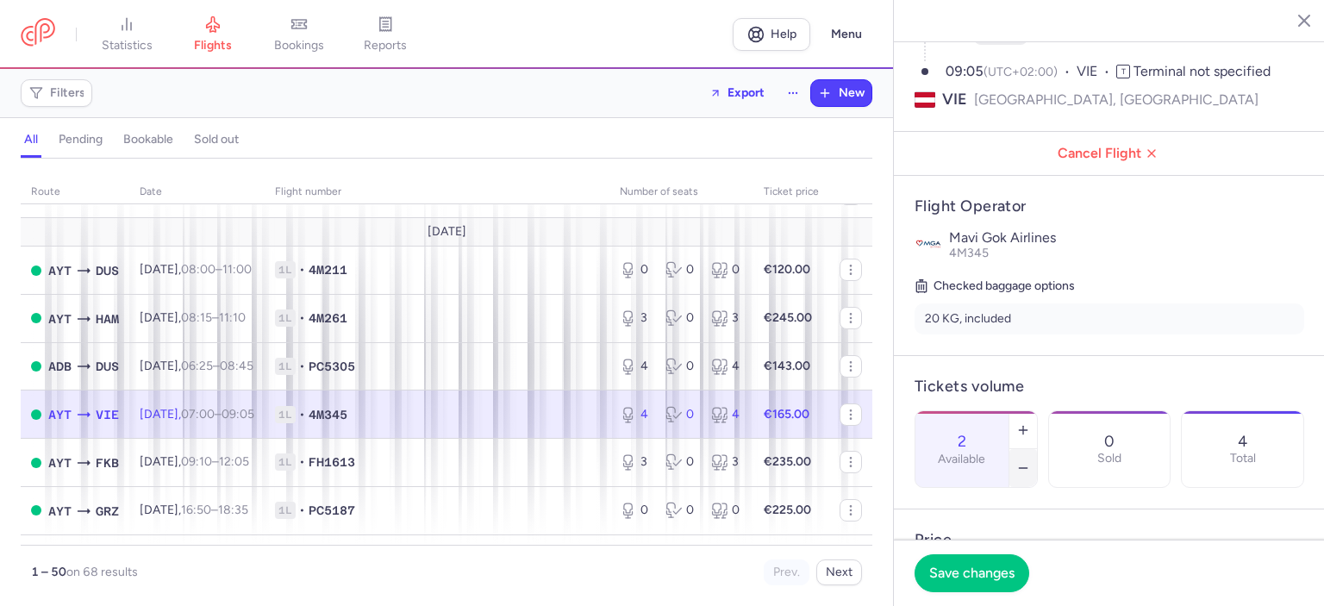
click at [1030, 461] on icon "button" at bounding box center [1024, 468] width 14 height 14
type input "0"
click at [966, 575] on span "Save changes" at bounding box center [971, 573] width 85 height 16
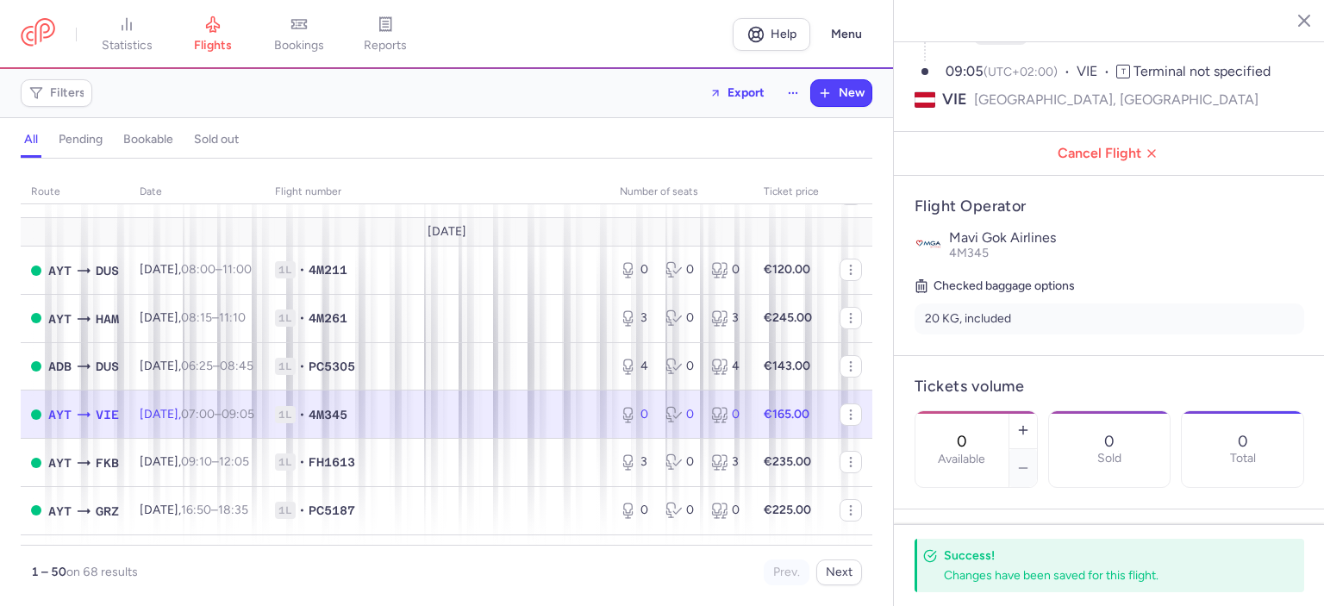
click at [1292, 25] on icon "button" at bounding box center [1291, 19] width 17 height 17
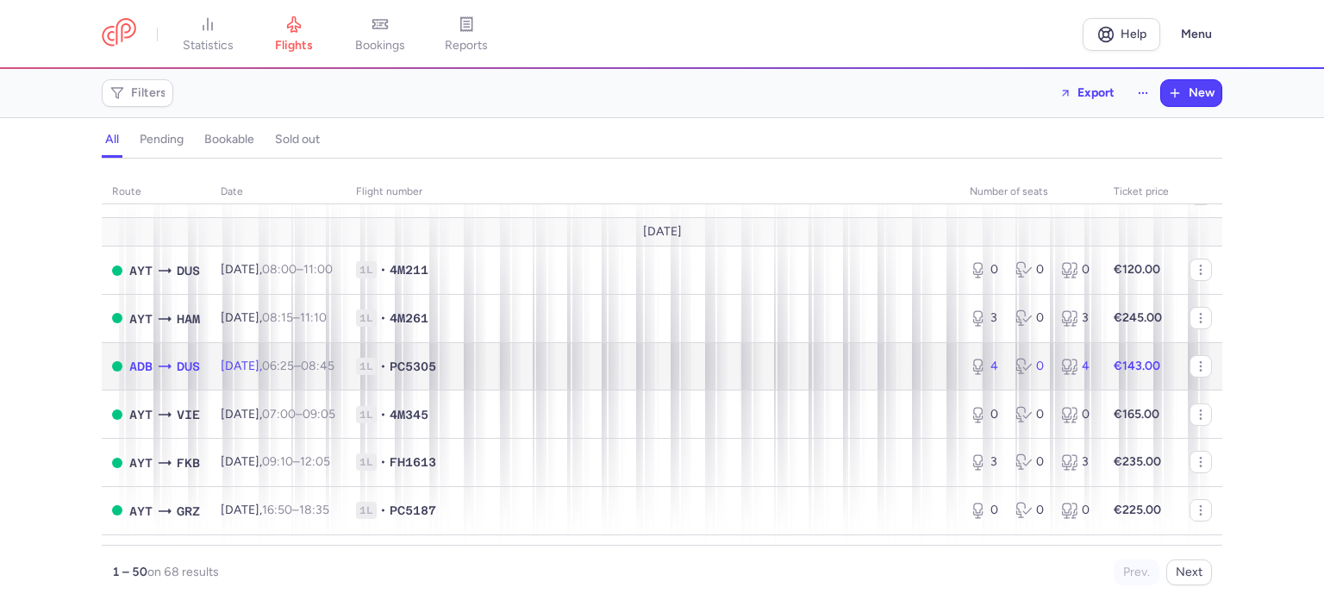
click at [614, 375] on span "1L • PC5305" at bounding box center [652, 366] width 593 height 17
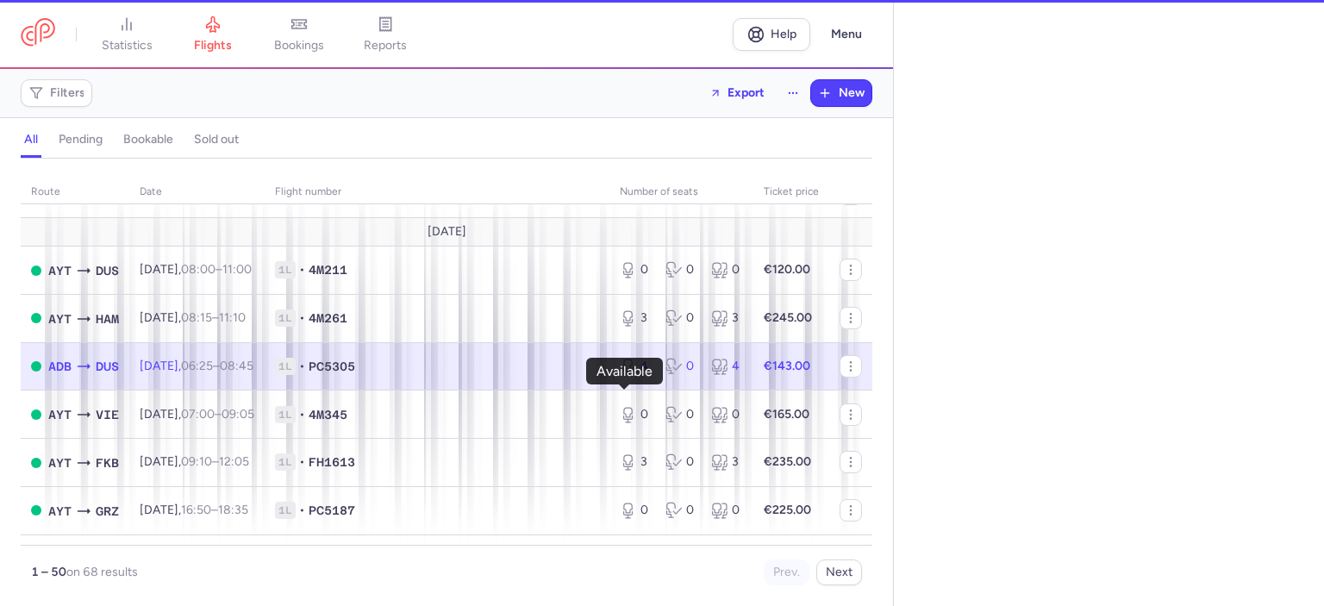
select select "days"
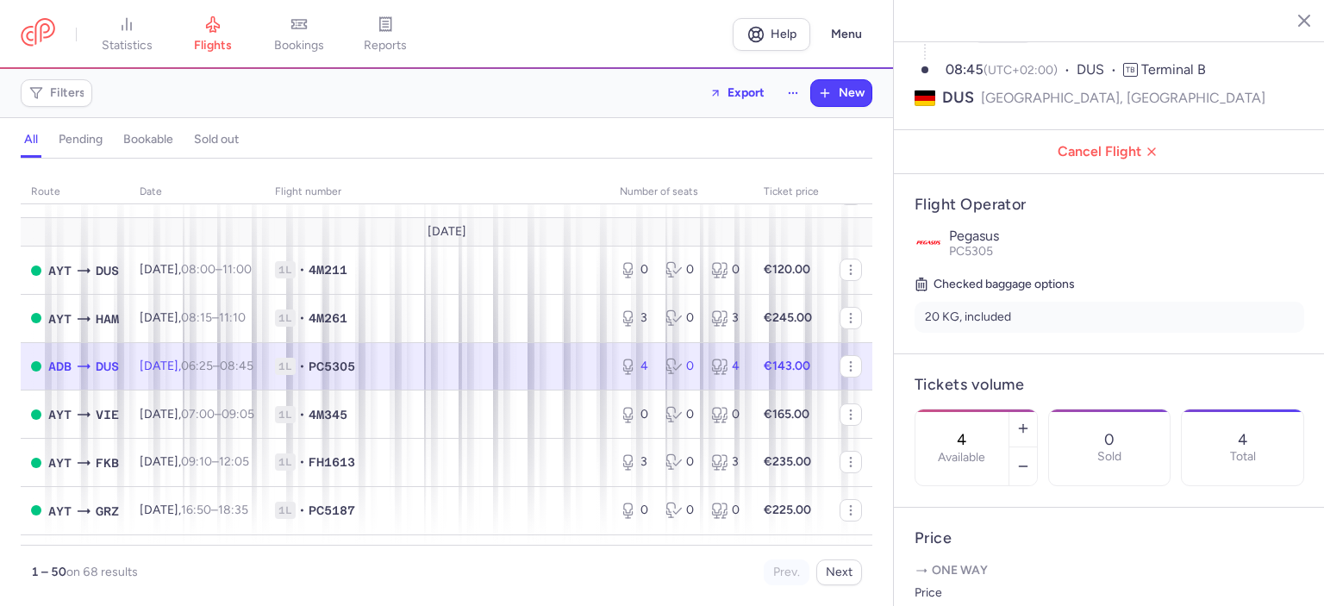
scroll to position [222, 0]
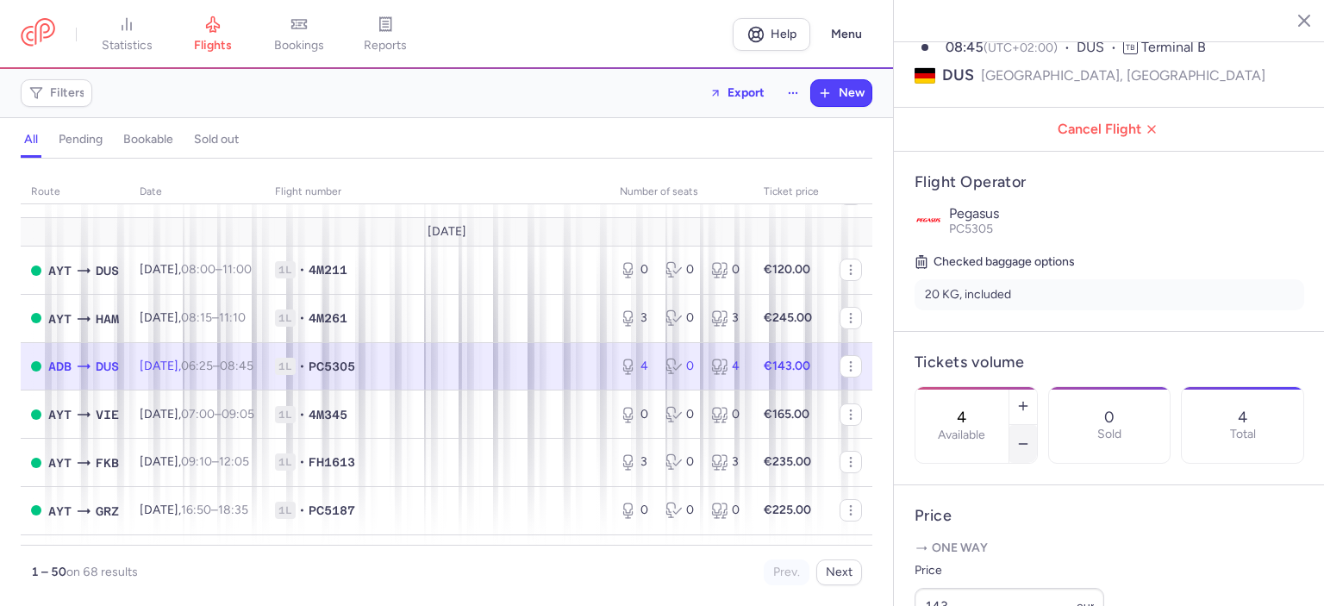
click at [1027, 444] on line "button" at bounding box center [1023, 444] width 8 height 0
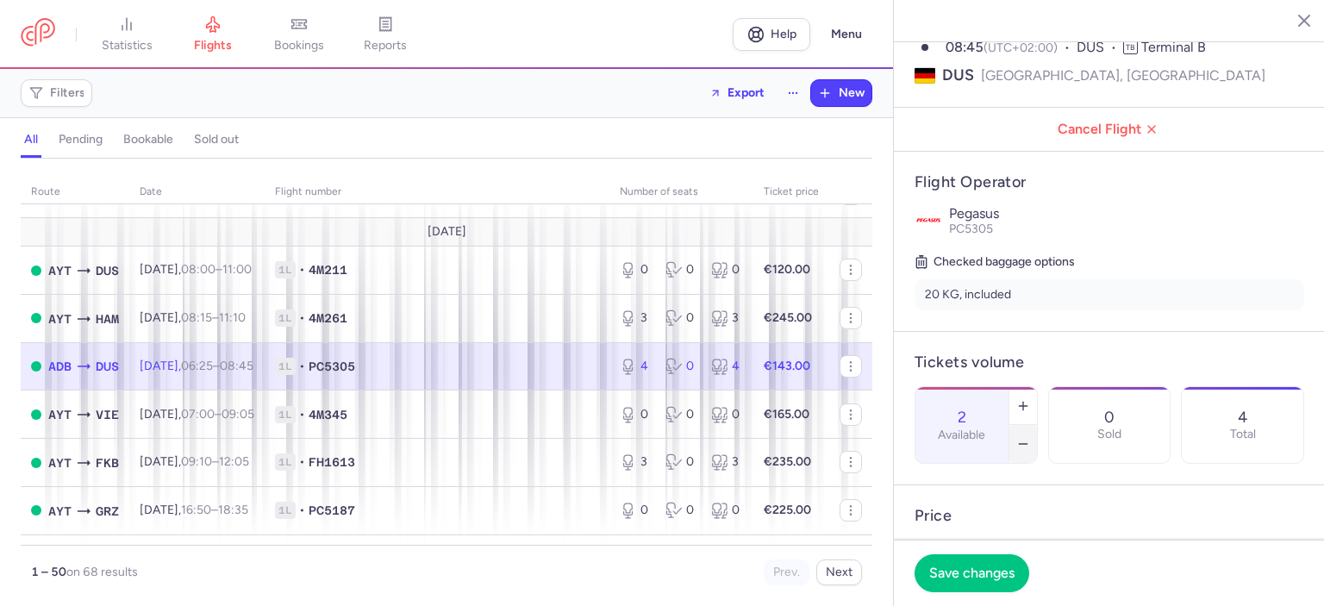
click at [1027, 444] on line "button" at bounding box center [1023, 444] width 8 height 0
type input "0"
click at [956, 575] on span "Save changes" at bounding box center [971, 573] width 85 height 16
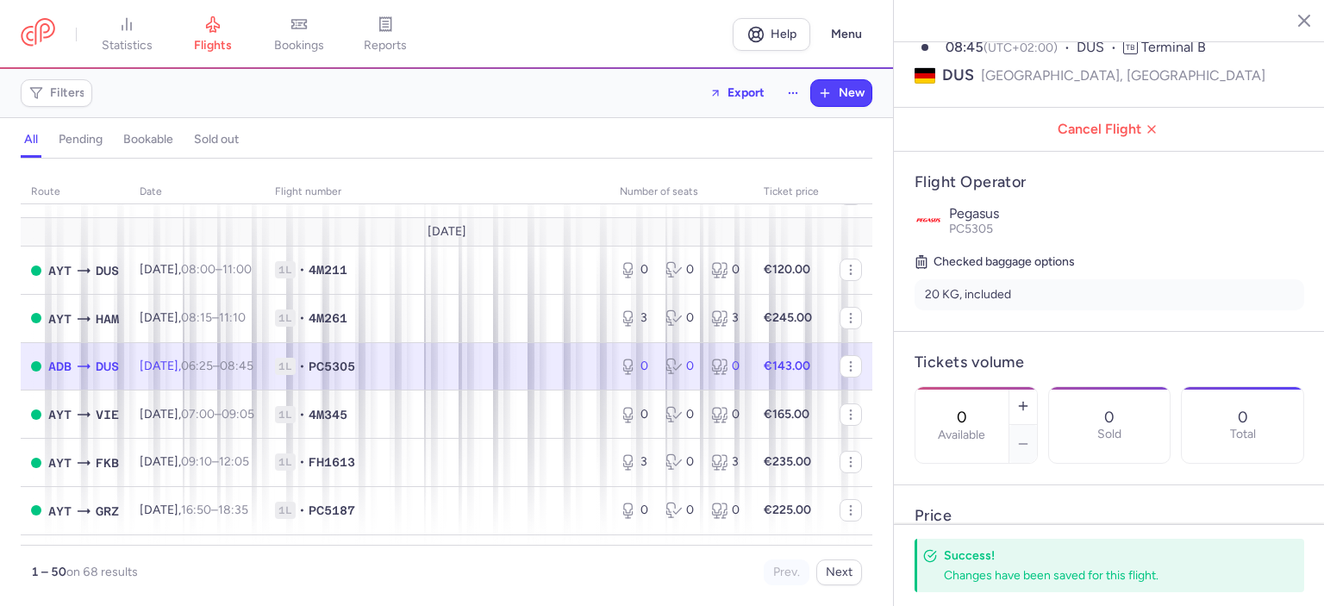
click at [1290, 30] on button "button" at bounding box center [1292, 20] width 26 height 26
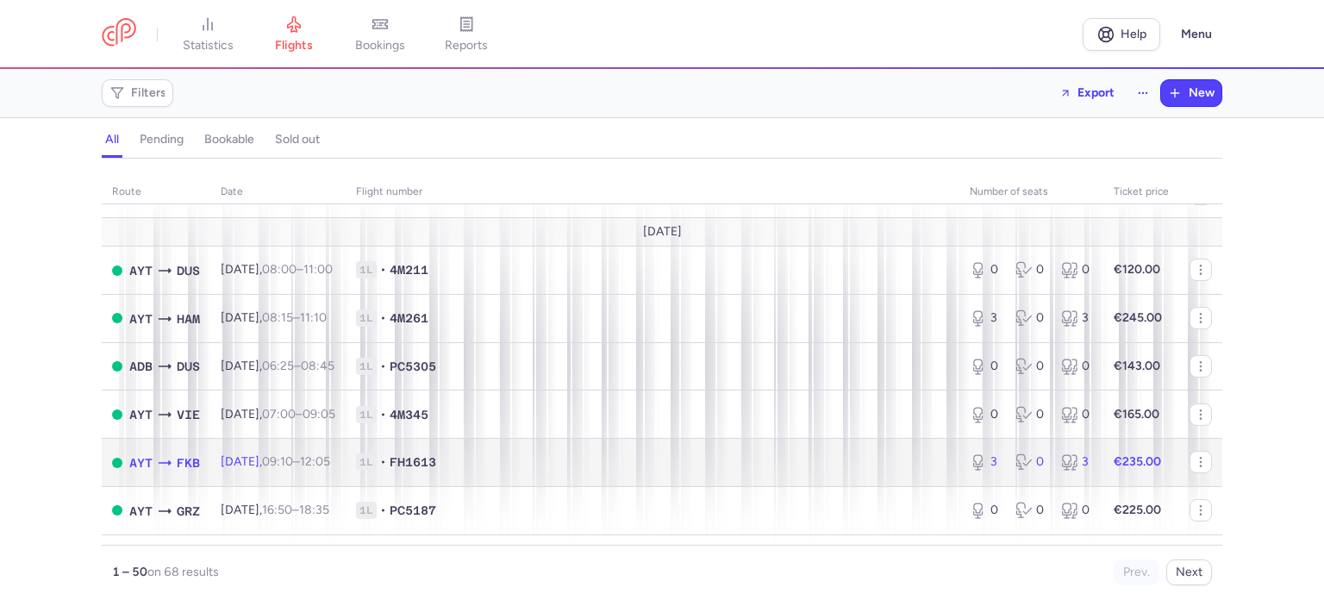
click at [592, 471] on span "1L • FH1613" at bounding box center [652, 462] width 593 height 17
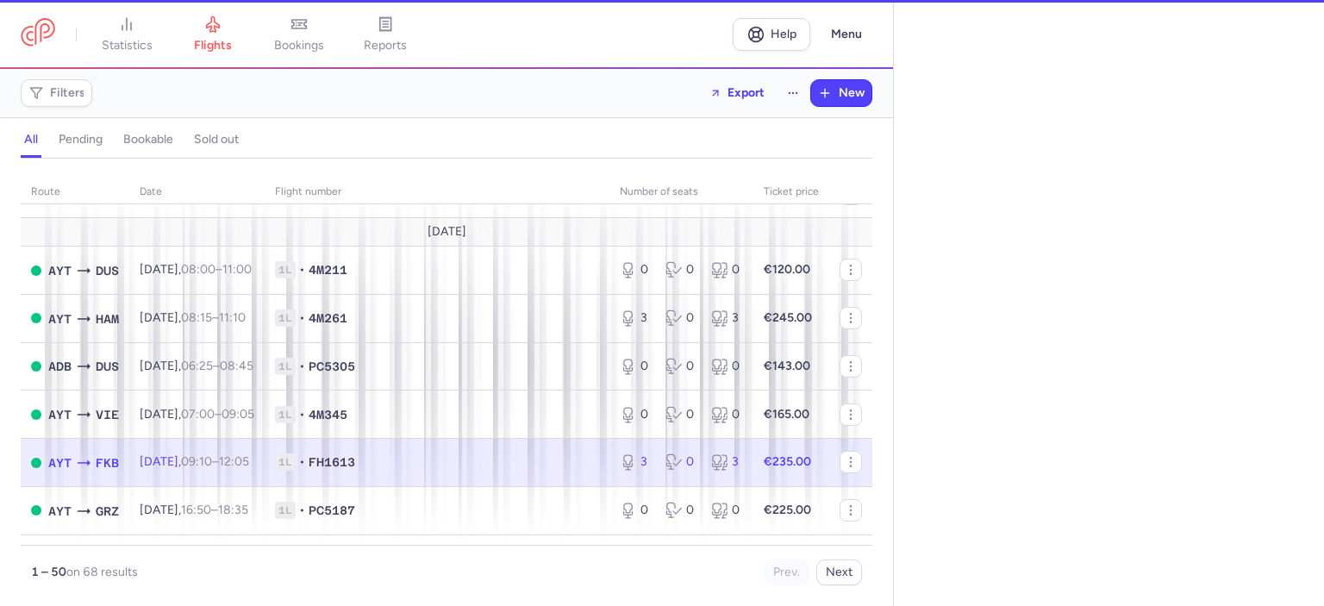
select select "days"
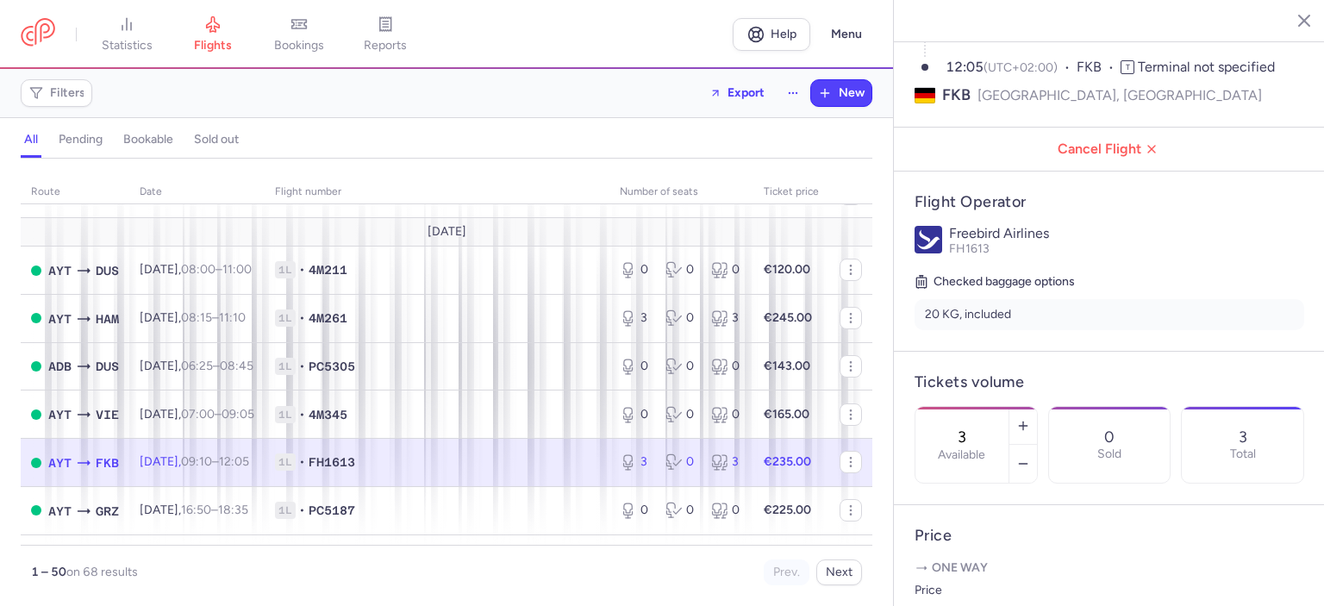
scroll to position [205, 0]
click at [1030, 454] on icon "button" at bounding box center [1024, 461] width 14 height 14
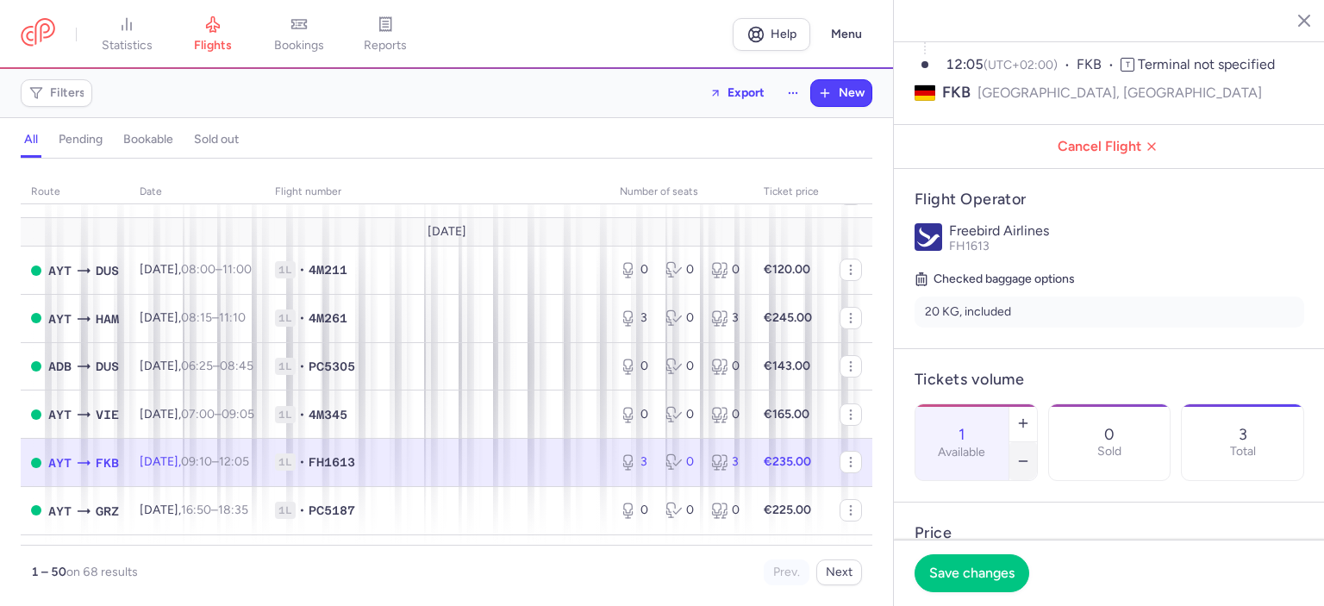
click at [1030, 454] on icon "button" at bounding box center [1024, 461] width 14 height 14
type input "0"
click at [969, 579] on span "Save changes" at bounding box center [971, 573] width 85 height 16
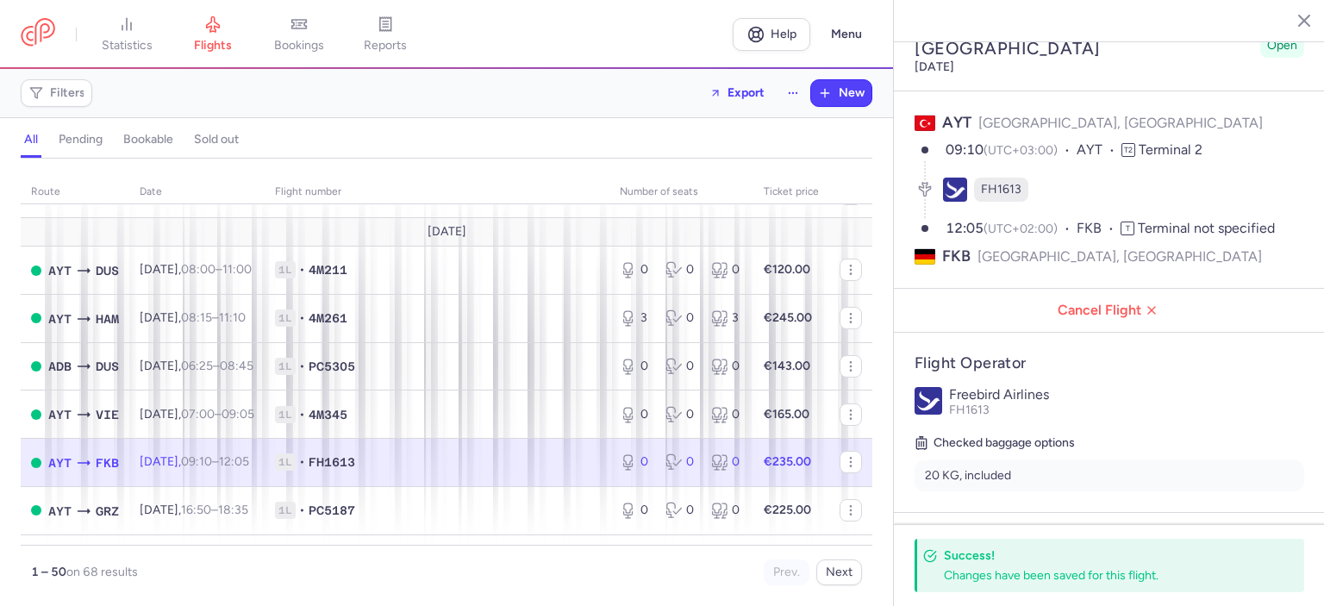
scroll to position [0, 0]
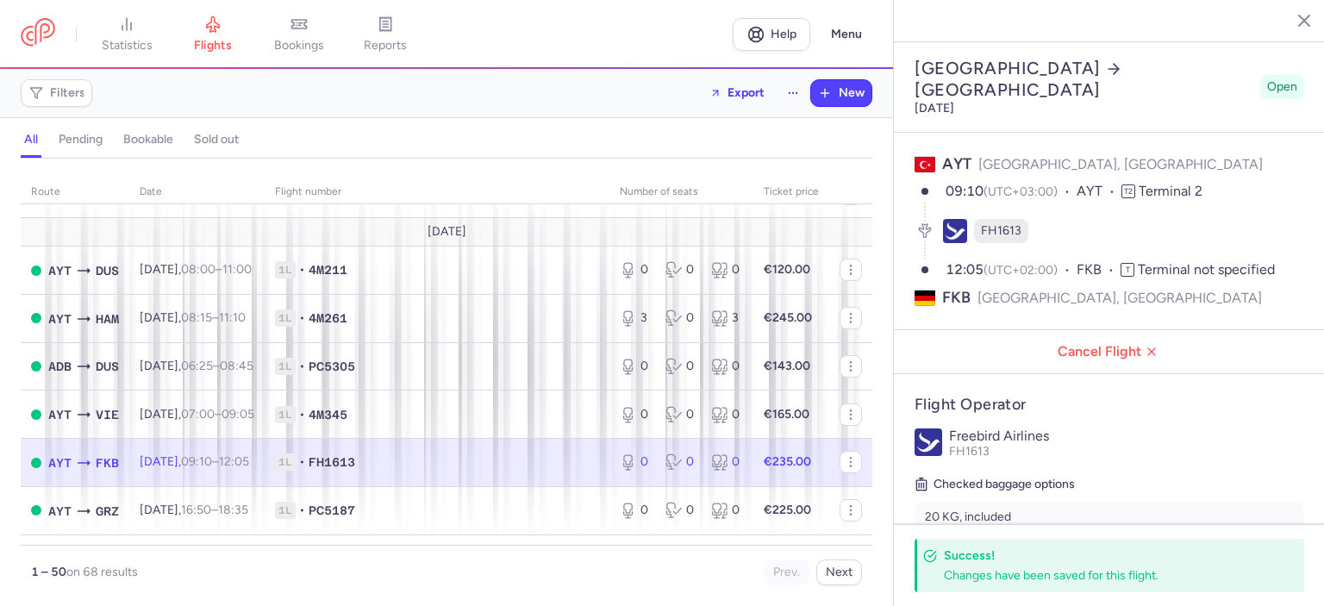
click at [1291, 21] on icon "button" at bounding box center [1291, 19] width 17 height 17
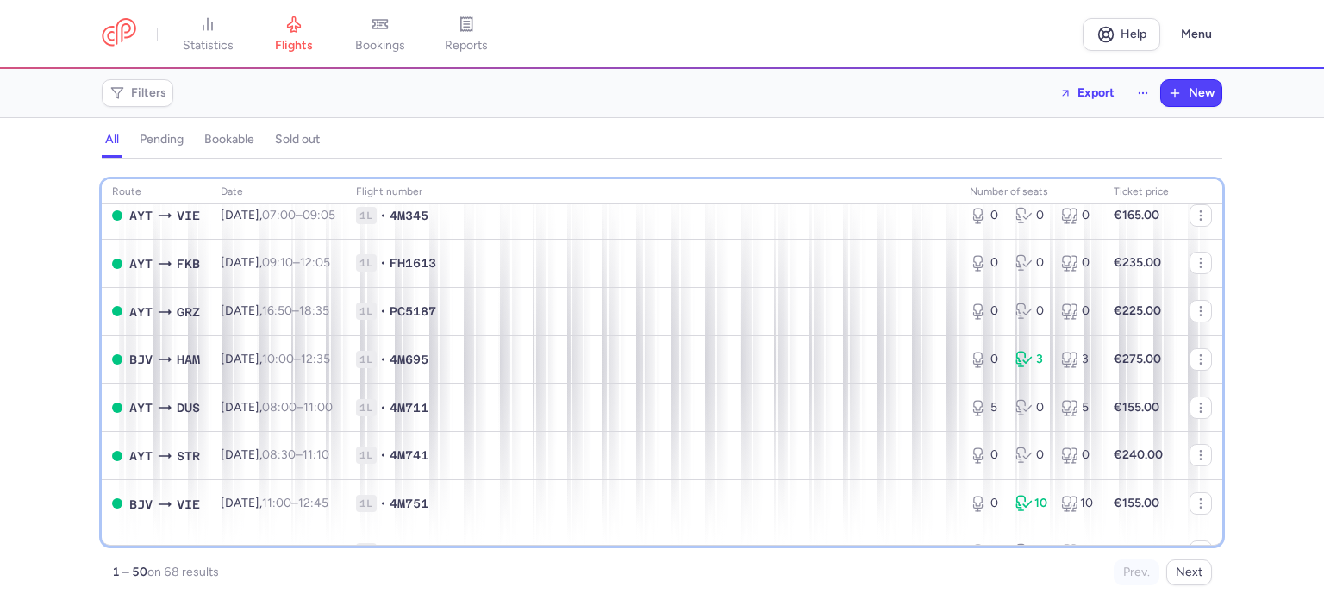
scroll to position [1469, 0]
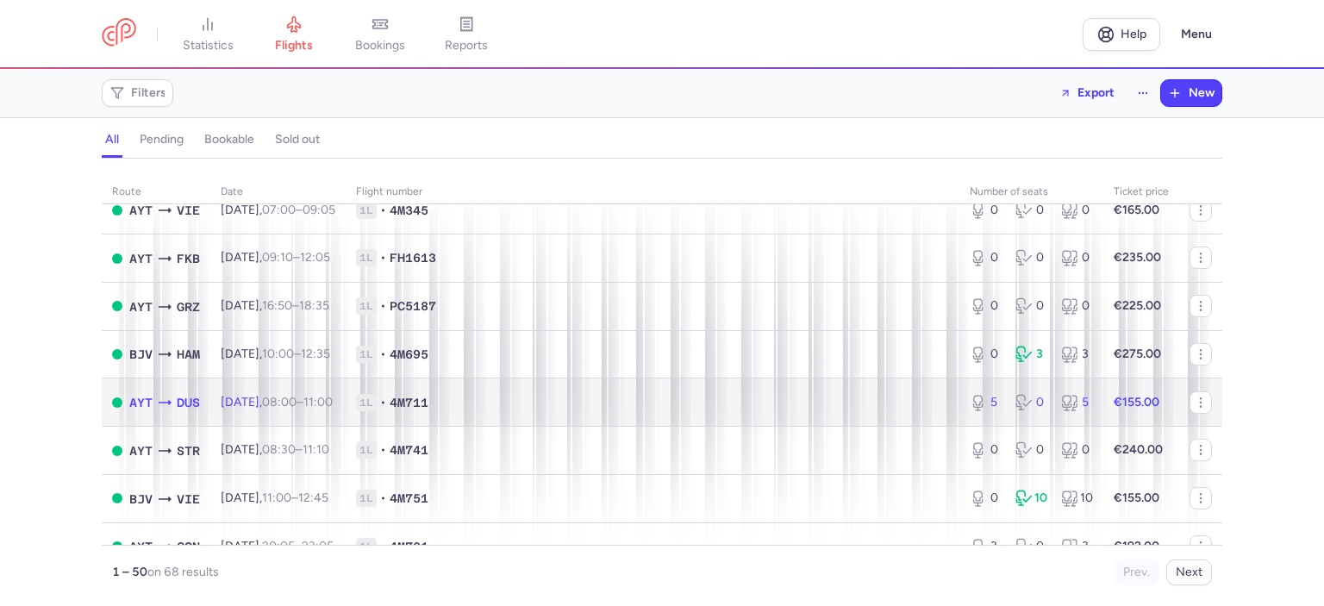
click at [595, 411] on span "1L • 4M711" at bounding box center [652, 402] width 593 height 17
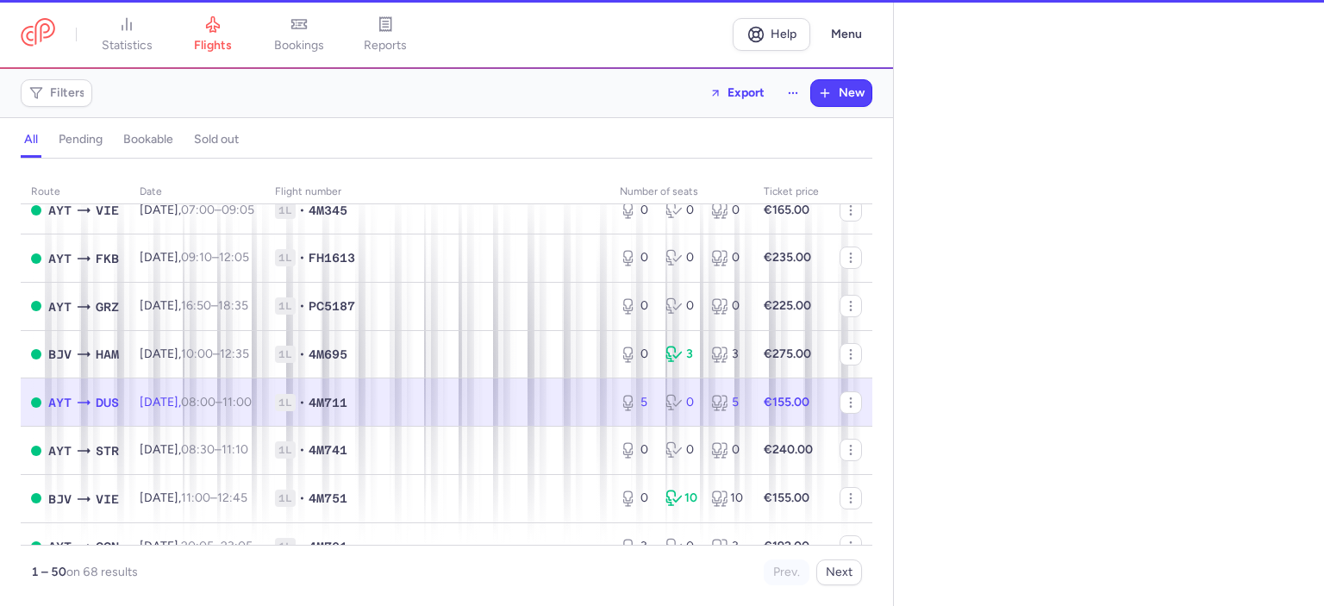
select select "days"
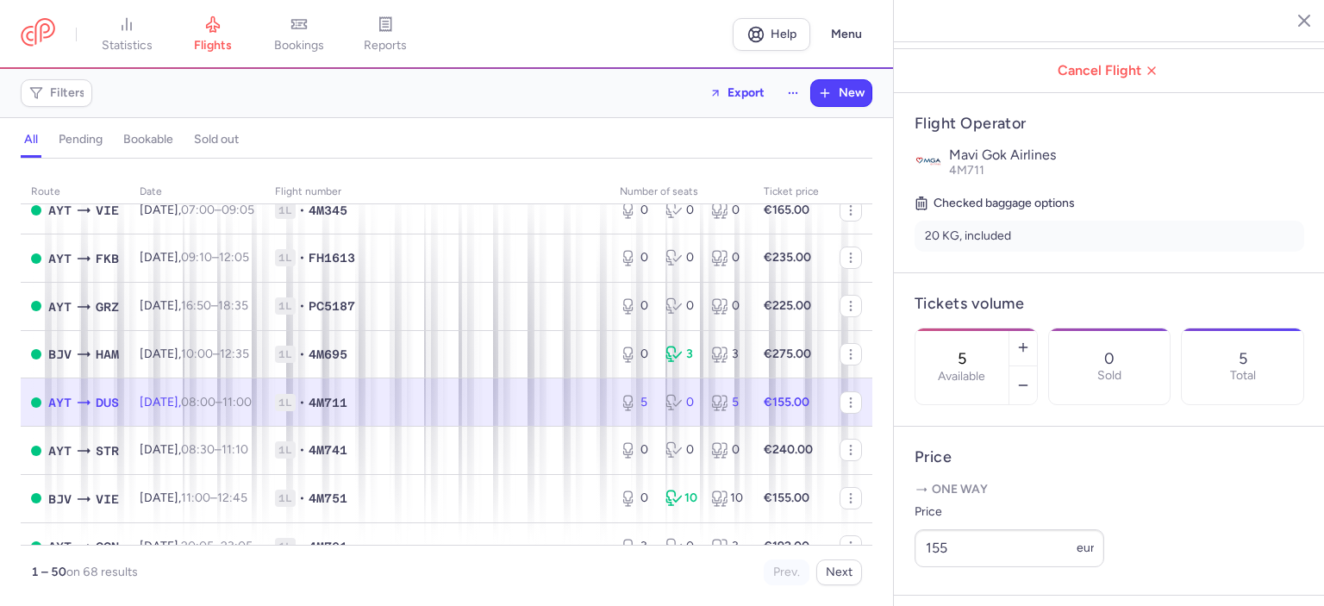
scroll to position [285, 0]
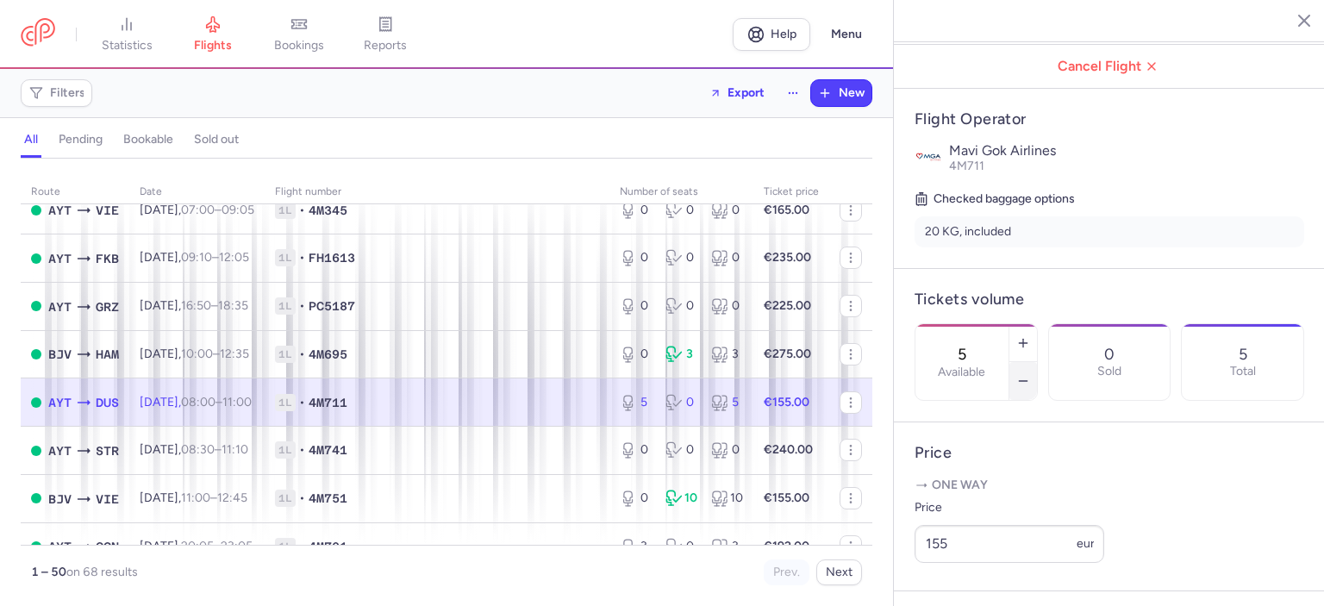
click at [1030, 374] on icon "button" at bounding box center [1024, 381] width 14 height 14
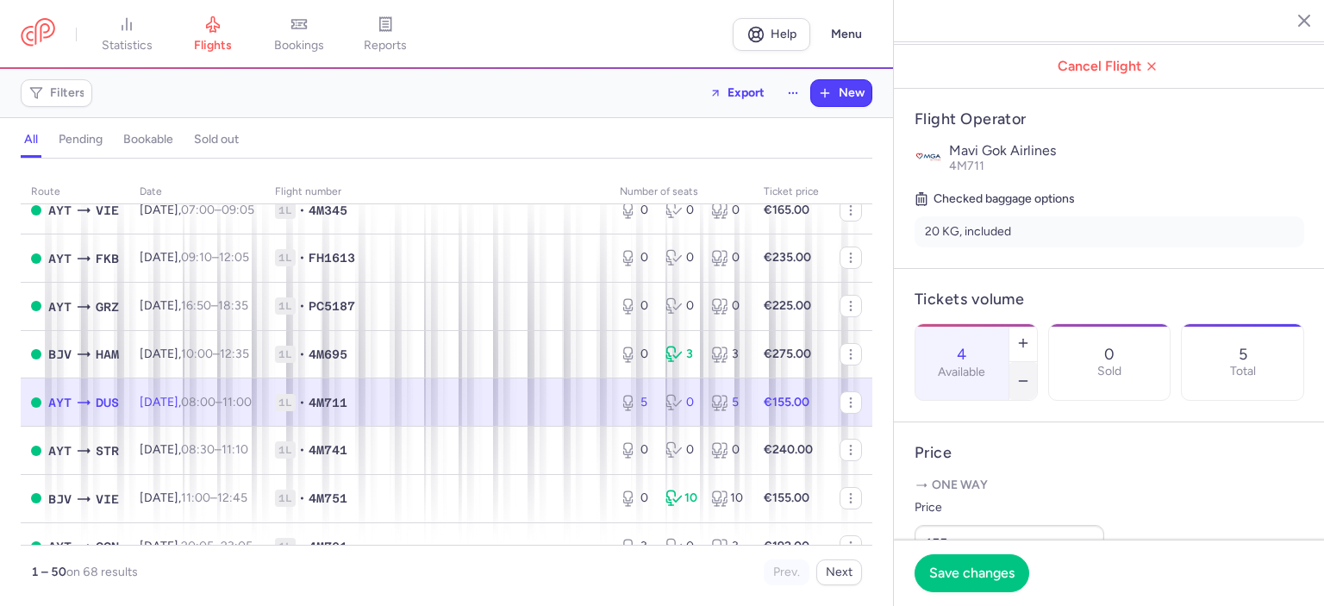
click at [1030, 374] on icon "button" at bounding box center [1024, 381] width 14 height 14
type input "0"
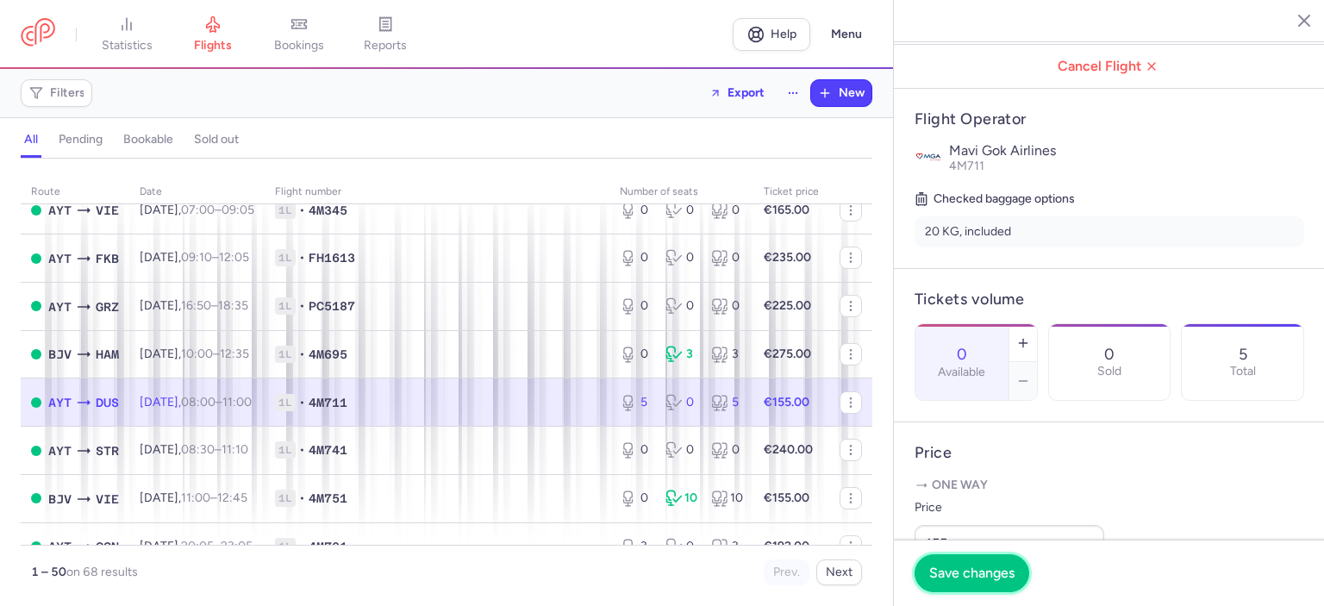
drag, startPoint x: 979, startPoint y: 571, endPoint x: 1064, endPoint y: 513, distance: 102.4
click at [979, 572] on span "Save changes" at bounding box center [971, 574] width 85 height 16
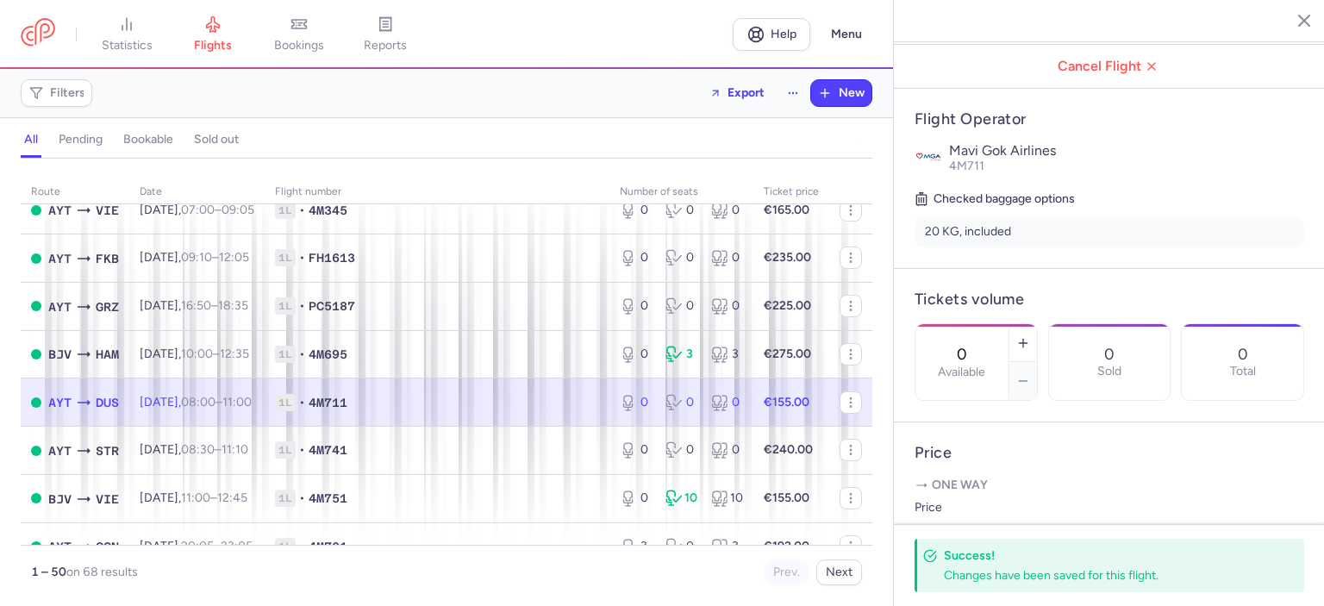
click at [1292, 16] on icon "button" at bounding box center [1291, 19] width 17 height 17
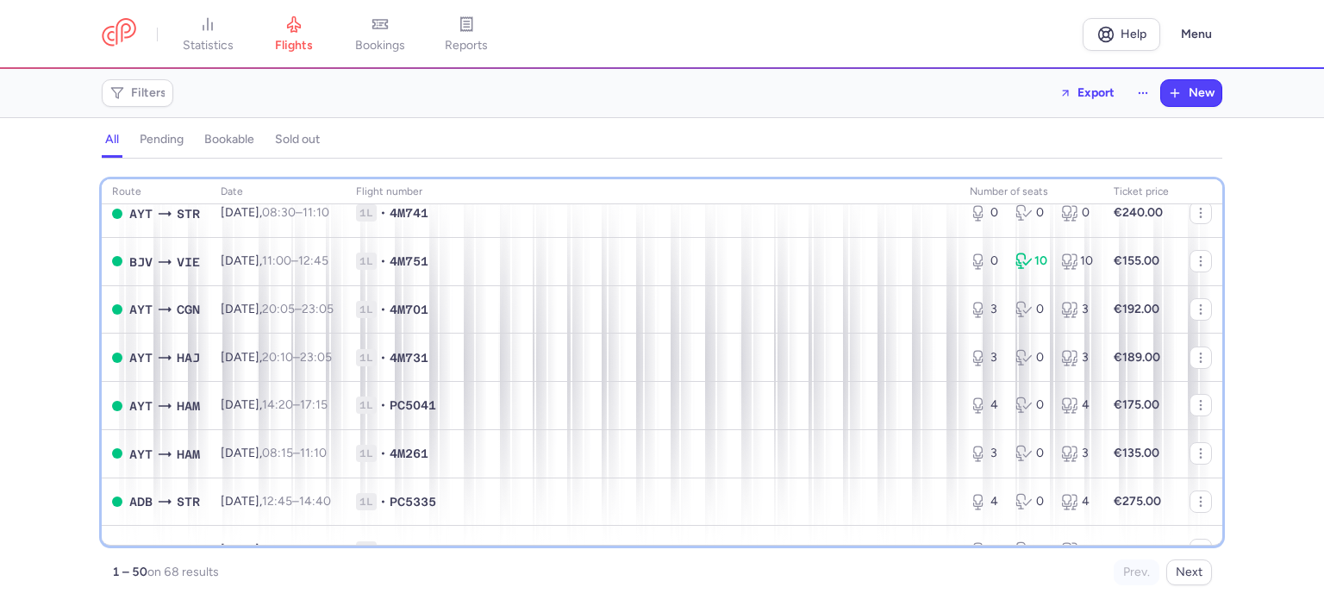
scroll to position [1711, 0]
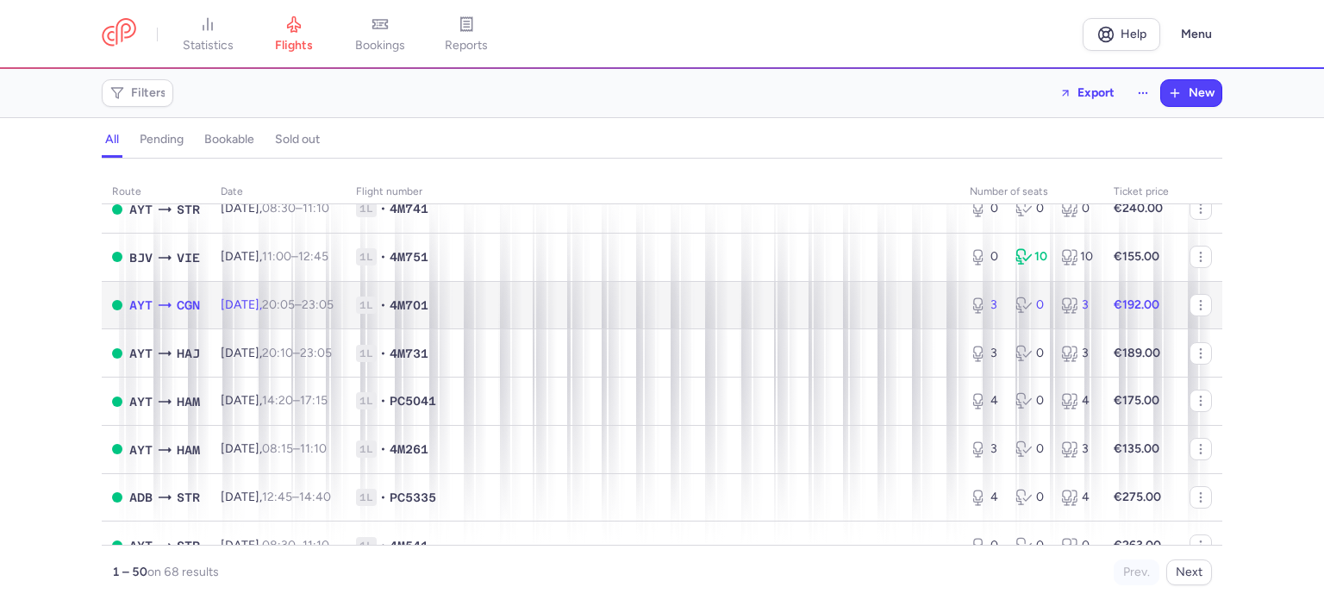
click at [618, 314] on span "1L • 4M701" at bounding box center [652, 305] width 593 height 17
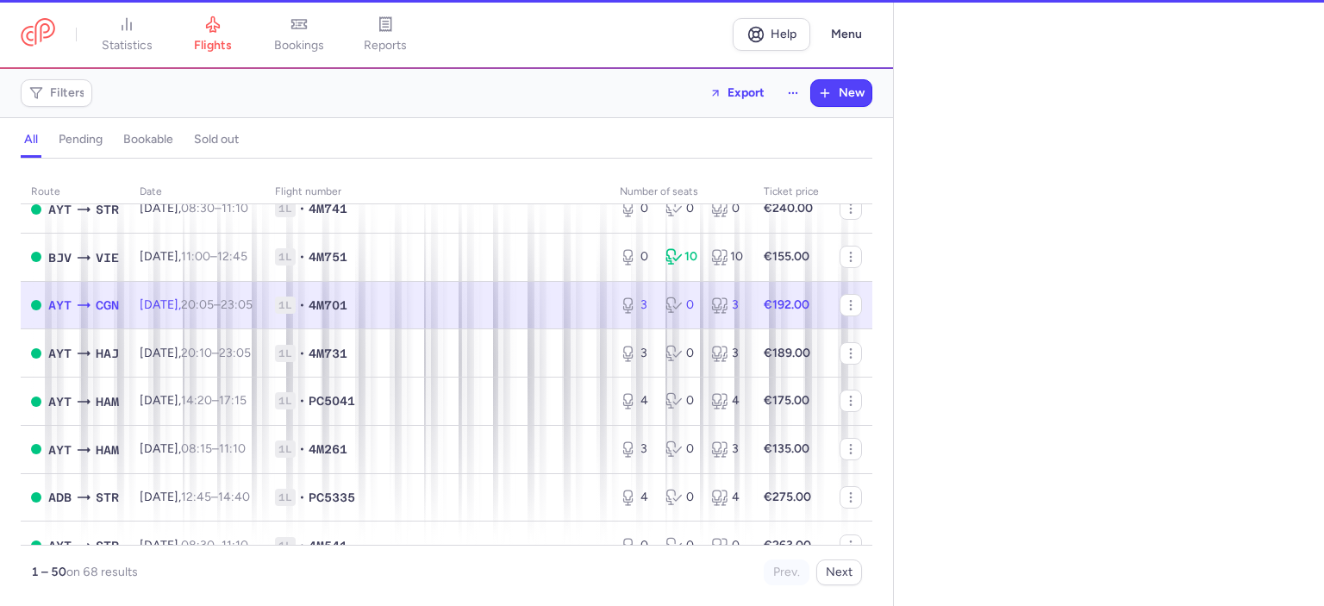
select select "days"
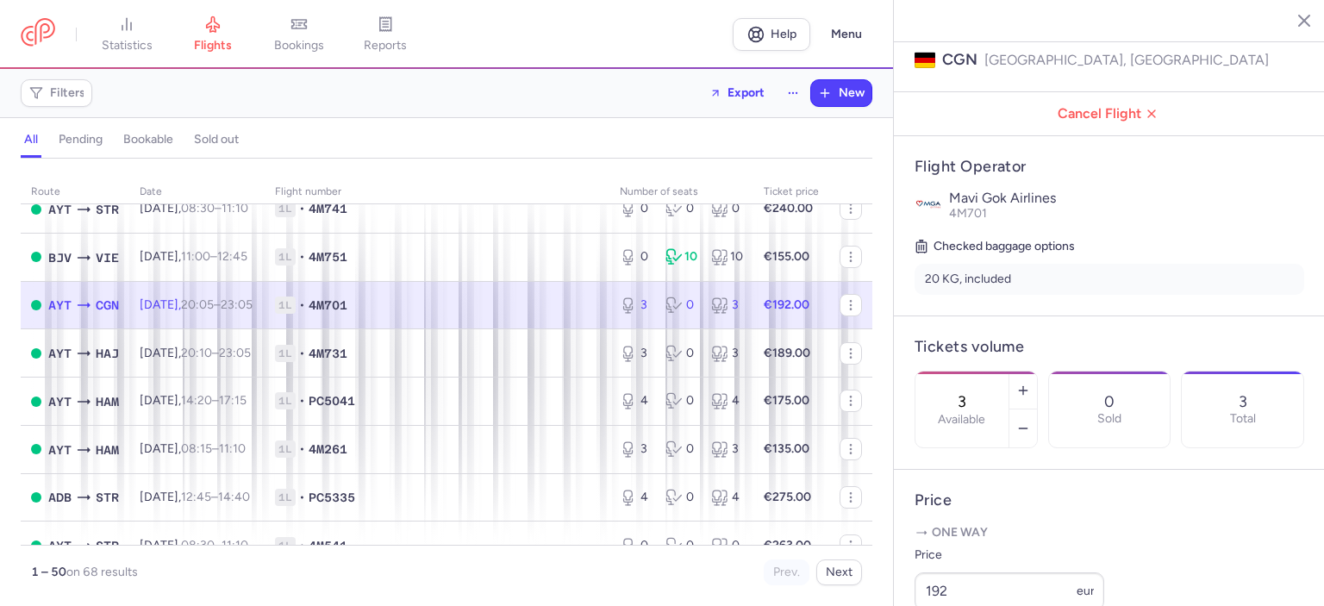
scroll to position [240, 0]
click at [1030, 420] on icon "button" at bounding box center [1024, 427] width 14 height 14
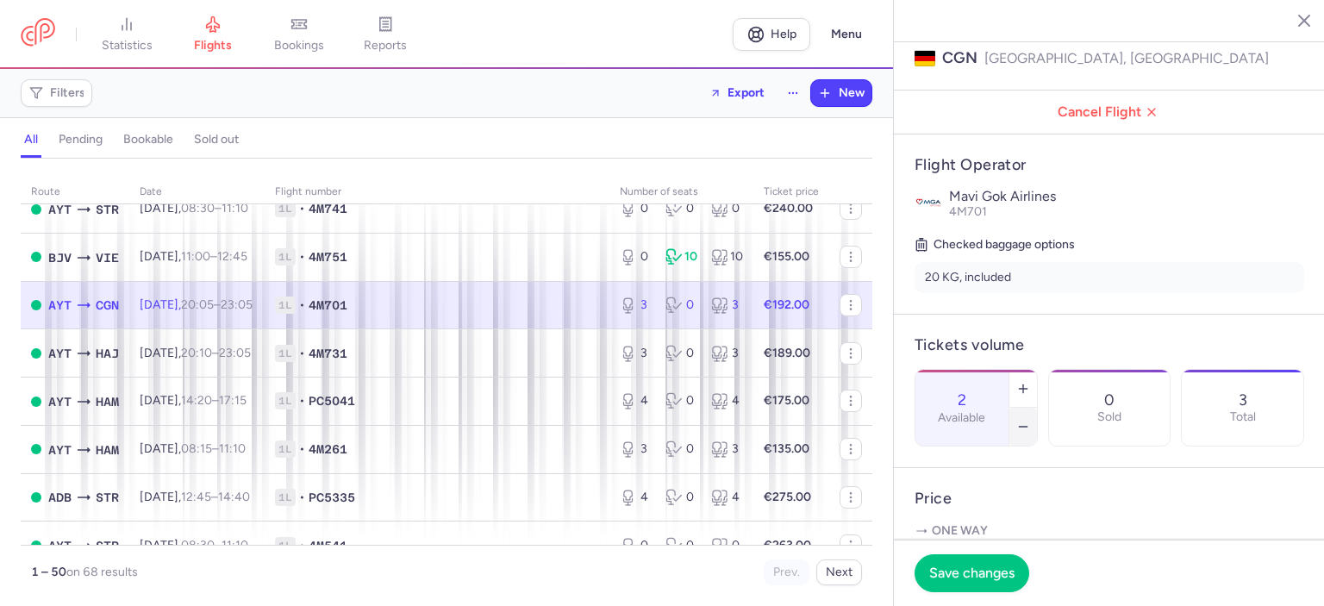
click at [1030, 420] on icon "button" at bounding box center [1024, 427] width 14 height 14
type input "0"
click at [956, 568] on span "Save changes" at bounding box center [971, 573] width 85 height 16
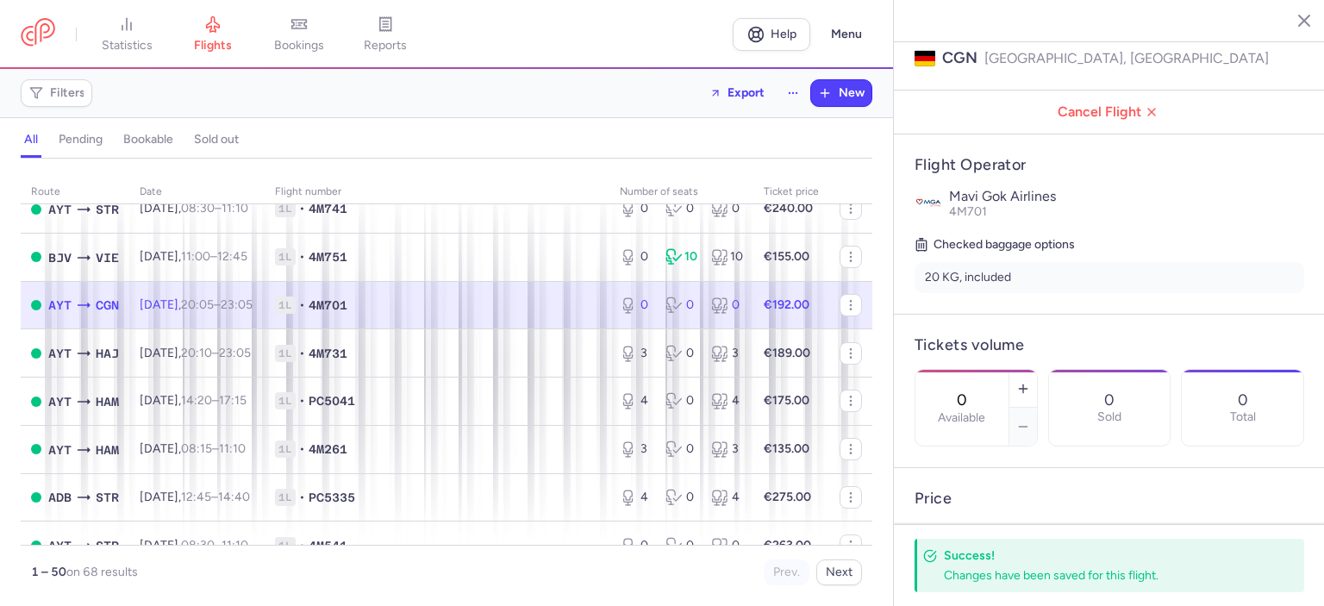
click at [1293, 27] on icon "button" at bounding box center [1291, 19] width 17 height 17
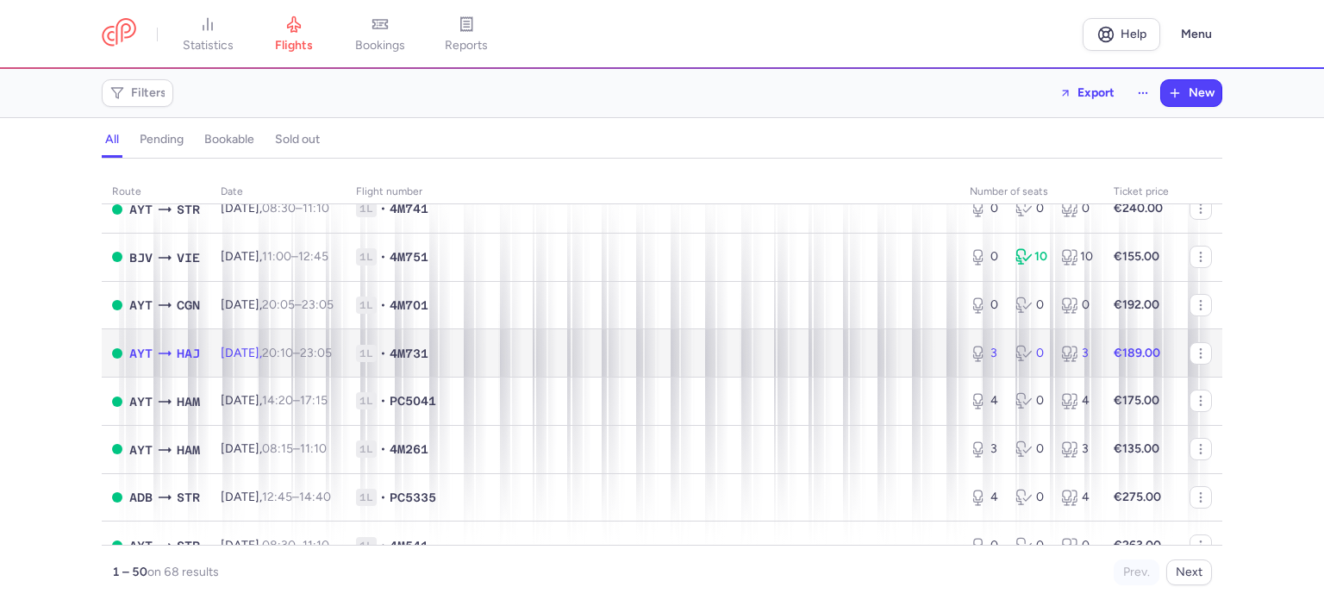
click at [574, 362] on span "1L • 4M731" at bounding box center [652, 353] width 593 height 17
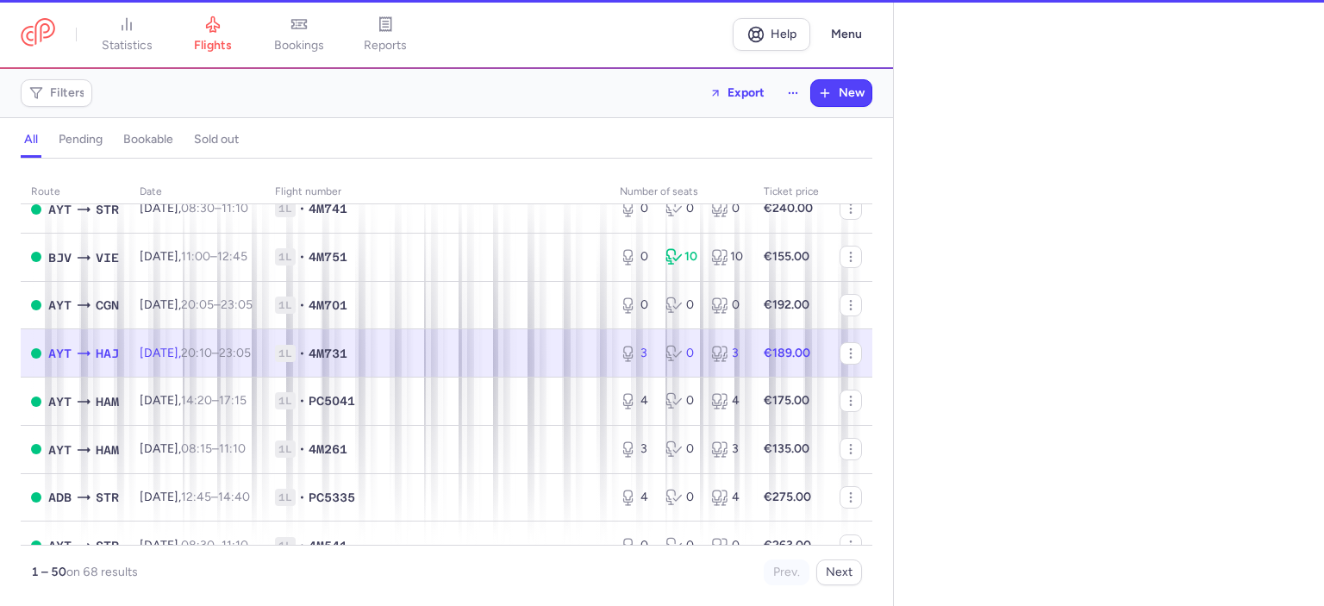
select select "days"
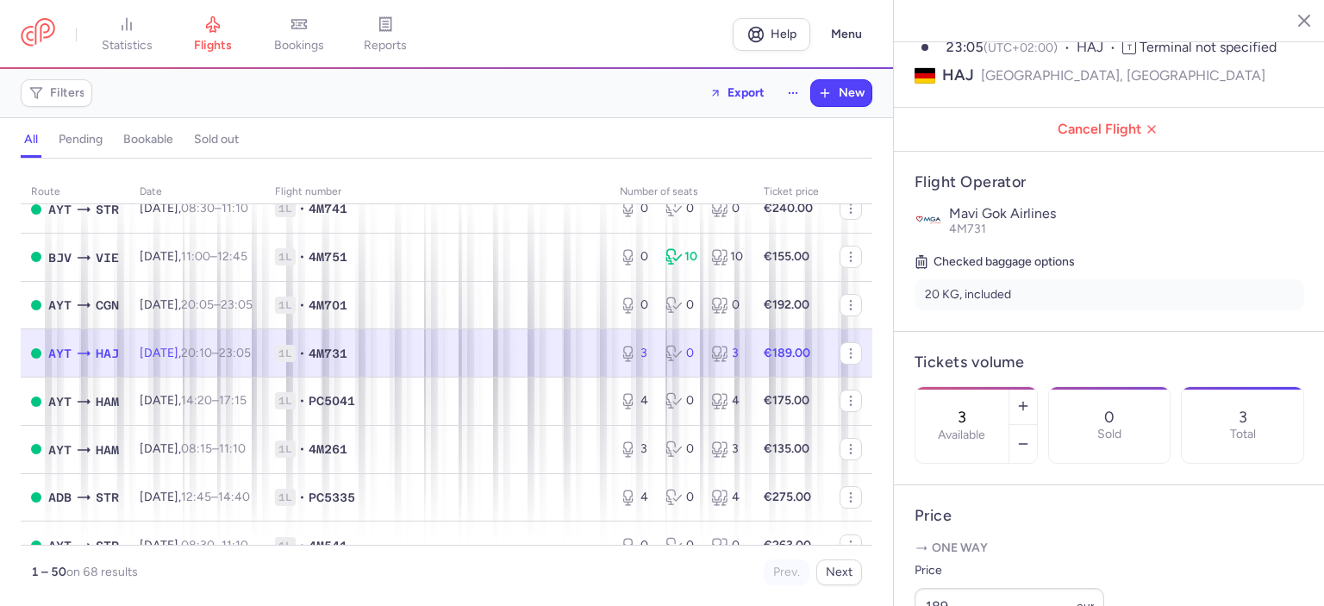
scroll to position [225, 0]
click at [1030, 435] on icon "button" at bounding box center [1024, 442] width 14 height 14
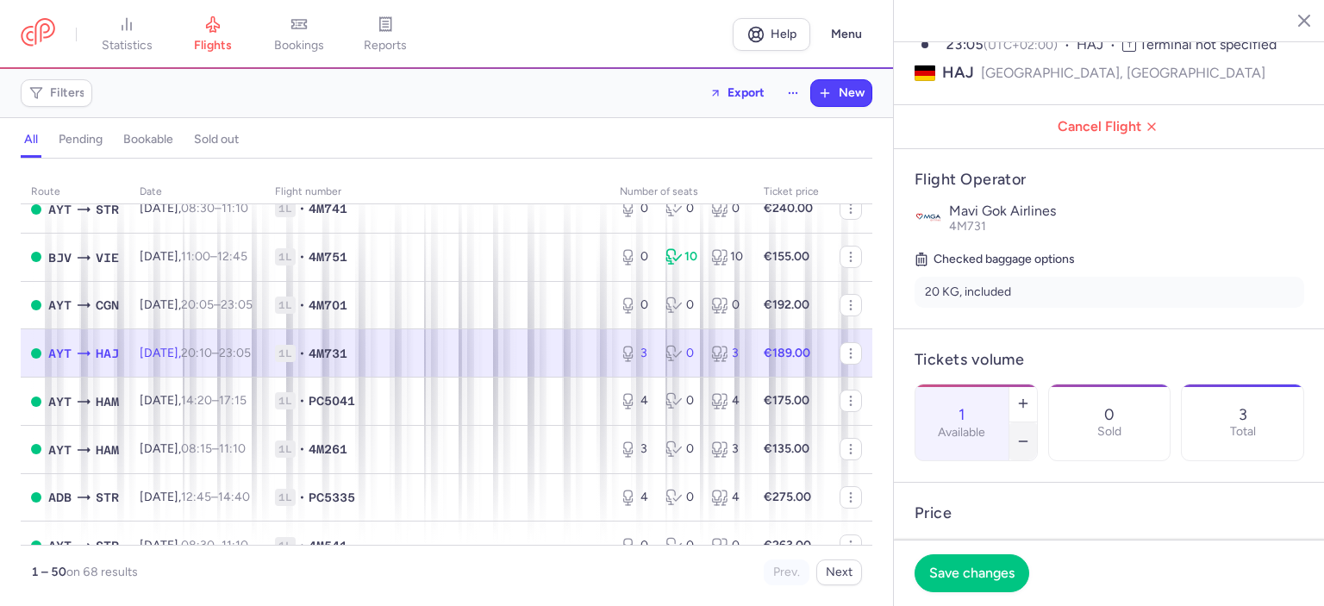
click at [1030, 435] on icon "button" at bounding box center [1024, 442] width 14 height 14
type input "0"
click at [968, 576] on span "Save changes" at bounding box center [971, 573] width 85 height 16
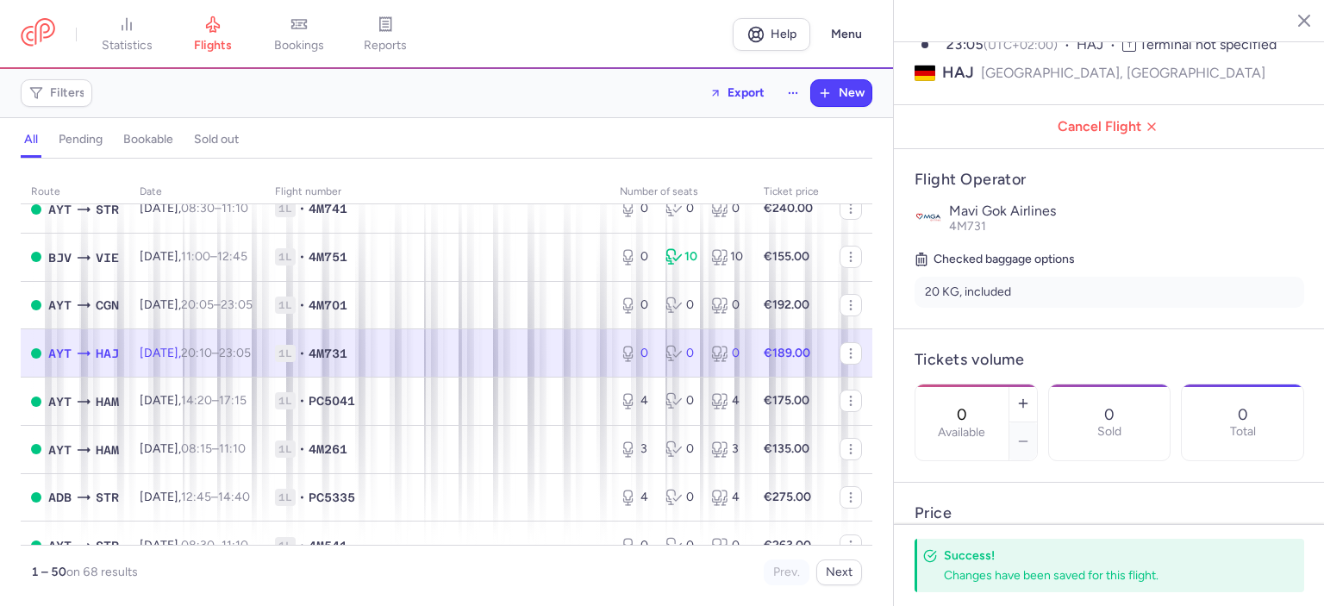
click at [1295, 28] on icon "button" at bounding box center [1291, 19] width 17 height 17
